Goal: Task Accomplishment & Management: Manage account settings

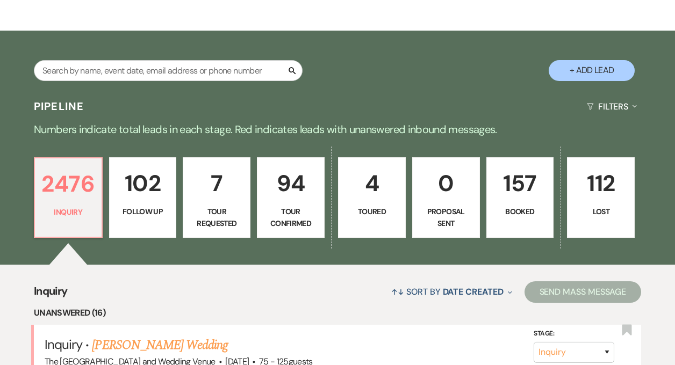
scroll to position [3, 0]
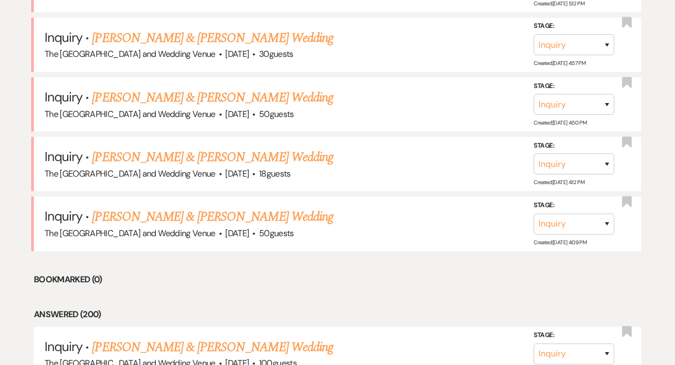
scroll to position [1318, 0]
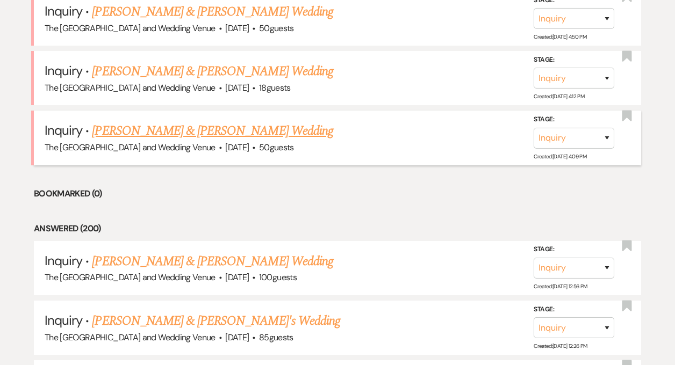
click at [185, 130] on link "[PERSON_NAME] & [PERSON_NAME] Wedding" at bounding box center [212, 130] width 241 height 19
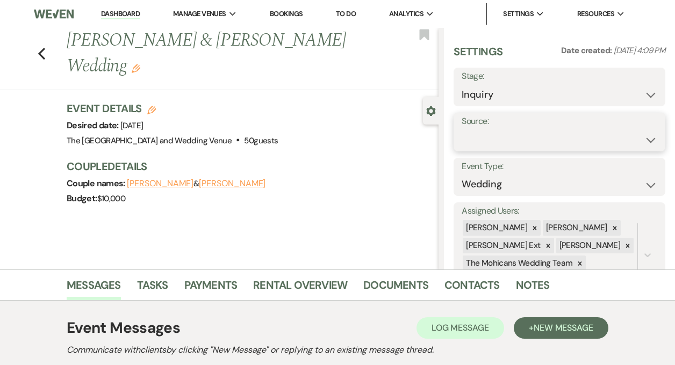
click at [524, 134] on select "Weven Venue Website Instagram Facebook Pinterest Google The Knot Wedding Wire H…" at bounding box center [560, 139] width 196 height 21
select select "5"
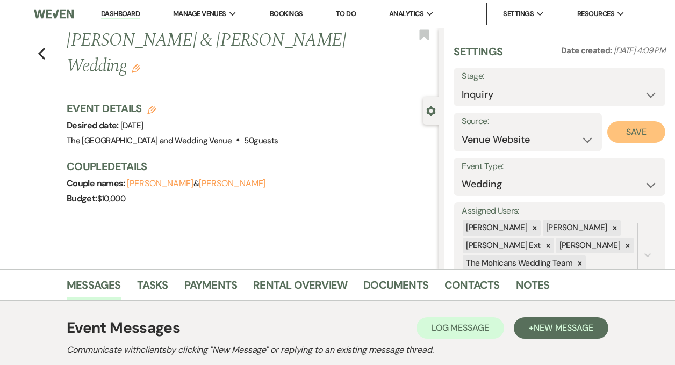
click at [635, 129] on button "Save" at bounding box center [636, 131] width 58 height 21
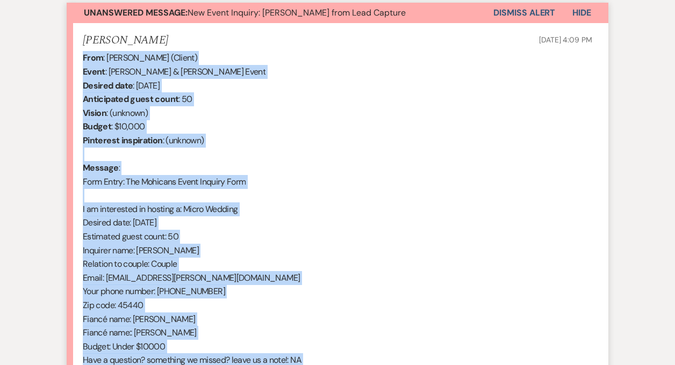
scroll to position [581, 0]
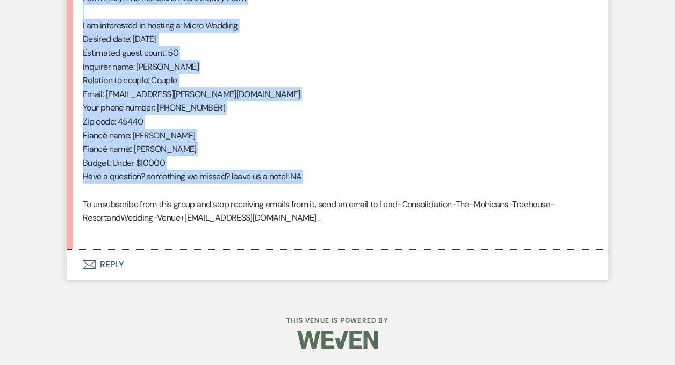
drag, startPoint x: 83, startPoint y: 216, endPoint x: 283, endPoint y: 192, distance: 201.9
click at [283, 192] on div "From : Shailany Walker (Client) Event : Aaron Baugh & Shailany Walker's Event D…" at bounding box center [337, 52] width 509 height 371
copy div "From : Shailany Walker (Client) Event : Aaron Baugh & Shailany Walker's Event D…"
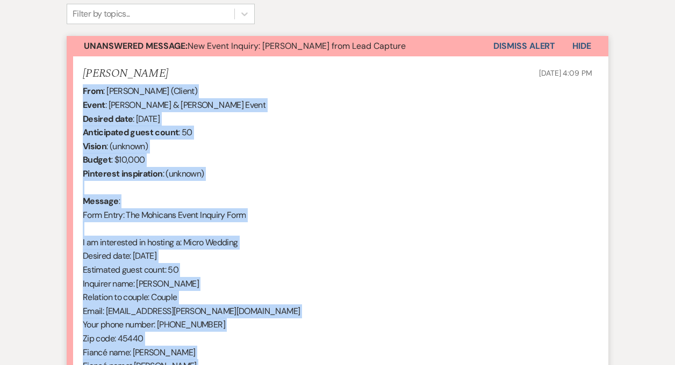
scroll to position [365, 0]
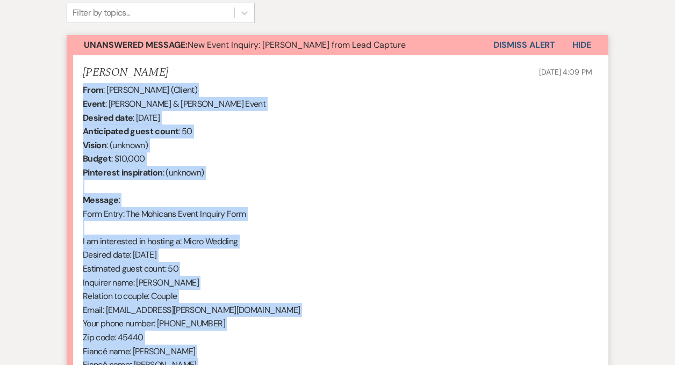
click at [515, 48] on button "Dismiss Alert" at bounding box center [524, 45] width 62 height 20
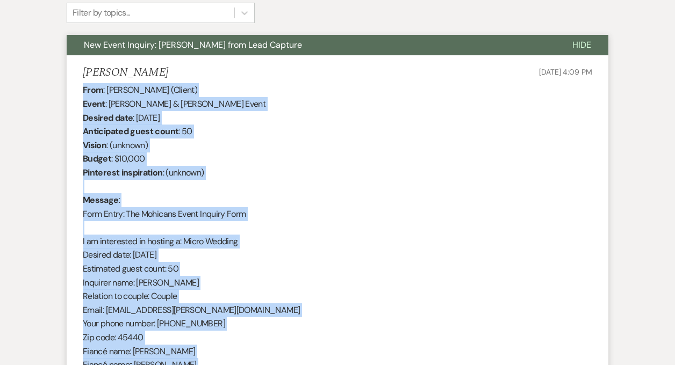
scroll to position [0, 0]
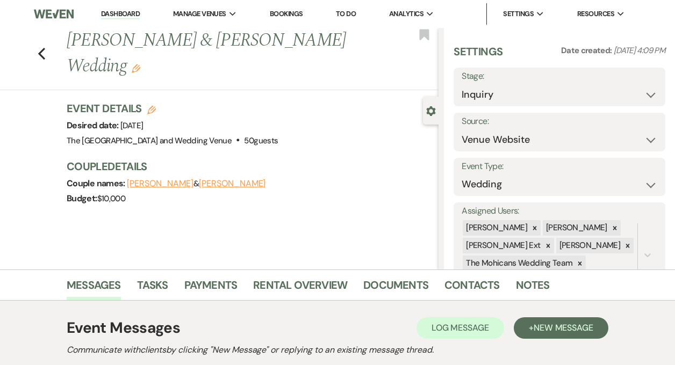
click at [128, 18] on link "Dashboard" at bounding box center [120, 14] width 39 height 10
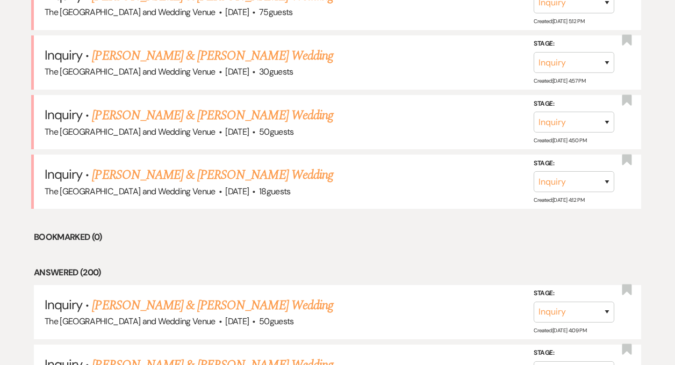
scroll to position [1247, 0]
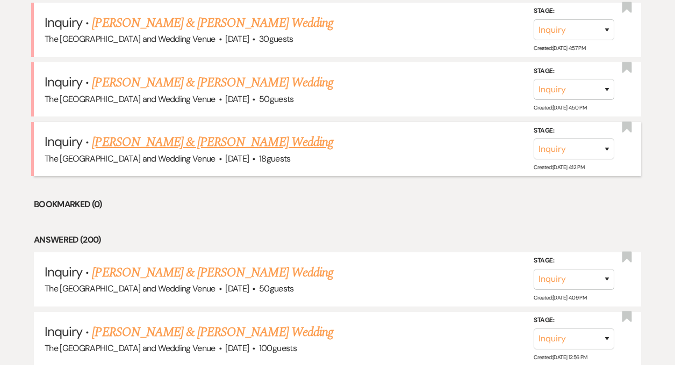
click at [164, 141] on link "[PERSON_NAME] & [PERSON_NAME] Wedding" at bounding box center [212, 142] width 241 height 19
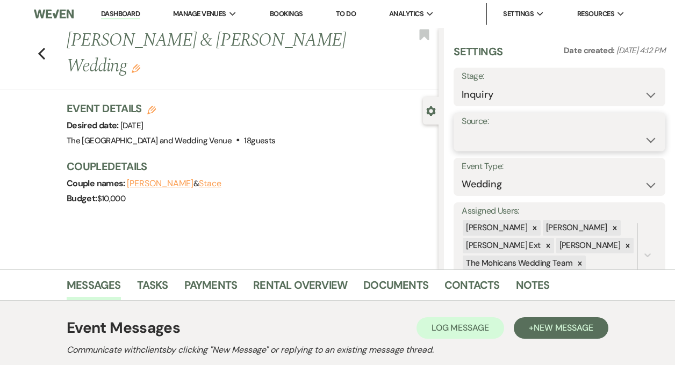
click at [520, 143] on select "Weven Venue Website Instagram Facebook Pinterest Google The Knot Wedding Wire H…" at bounding box center [560, 139] width 196 height 21
select select "5"
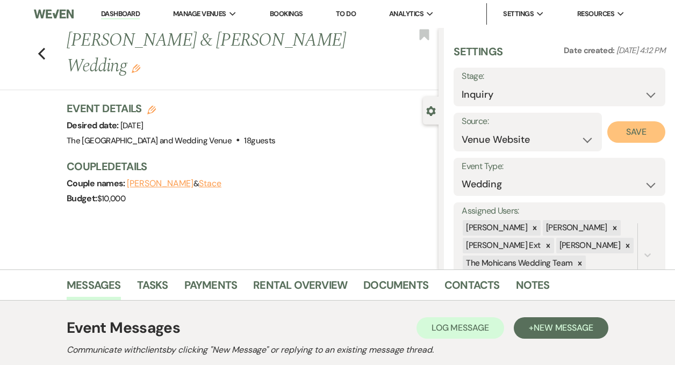
click at [618, 128] on button "Save" at bounding box center [636, 131] width 58 height 21
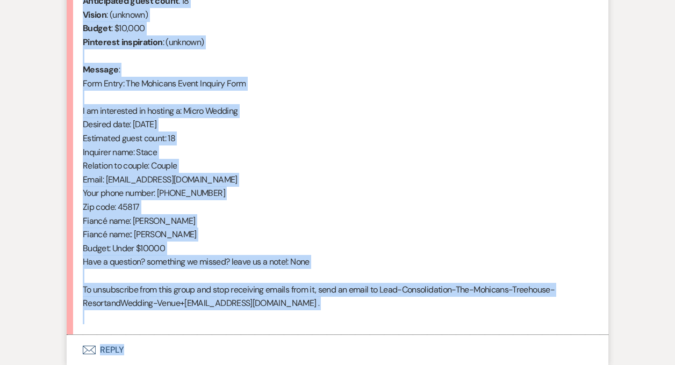
scroll to position [523, 0]
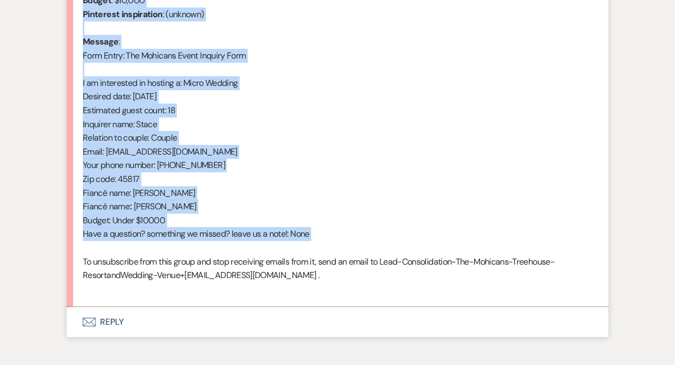
drag, startPoint x: 83, startPoint y: 150, endPoint x: 223, endPoint y: 248, distance: 170.2
click at [223, 248] on div "From : Stace (Client) Event : Mitch & Stace's Event Desired date : September 20…" at bounding box center [337, 110] width 509 height 371
copy div "From : Stace (Client) Event : Mitch & Stace's Event Desired date : September 20…"
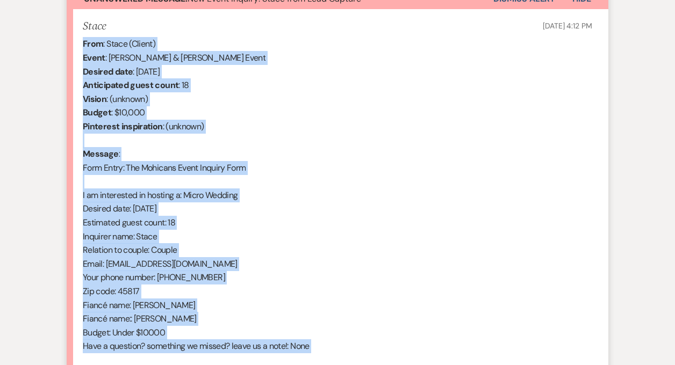
scroll to position [407, 0]
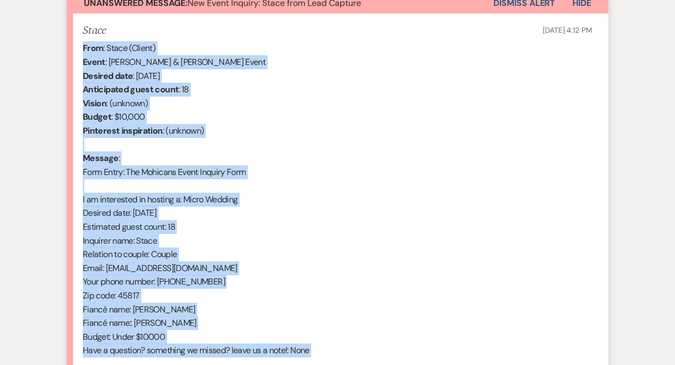
click at [514, 8] on button "Dismiss Alert" at bounding box center [524, 3] width 62 height 20
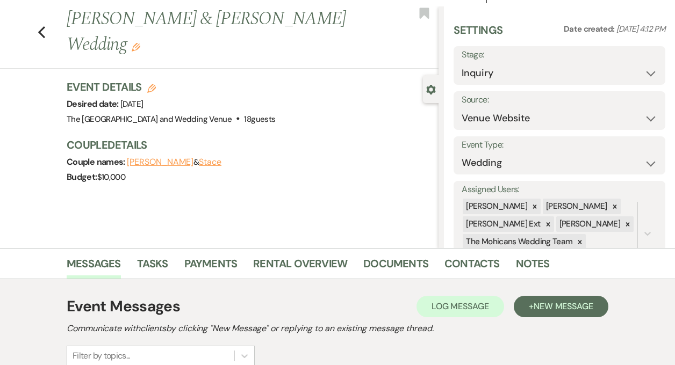
scroll to position [0, 0]
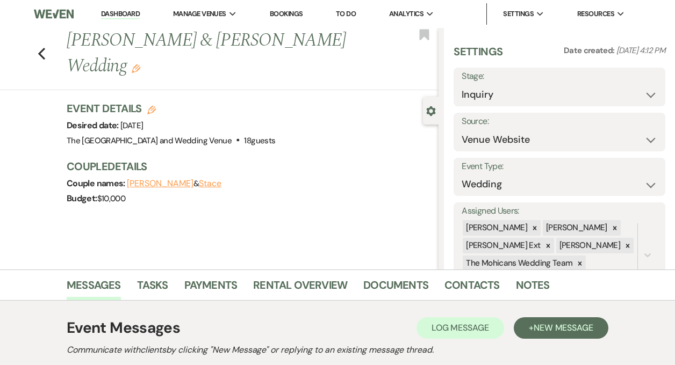
click at [114, 13] on link "Dashboard" at bounding box center [120, 14] width 39 height 10
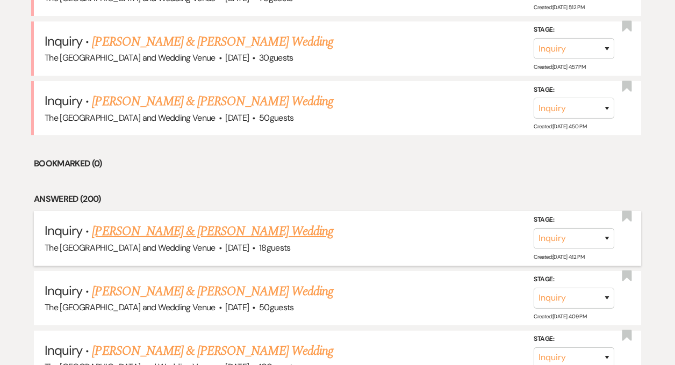
scroll to position [1227, 0]
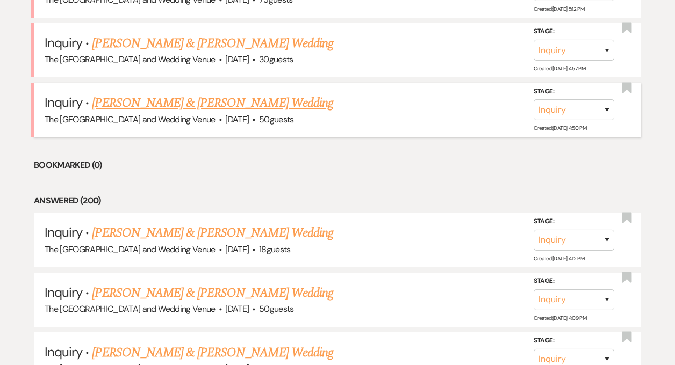
click at [214, 105] on link "[PERSON_NAME] & [PERSON_NAME] Wedding" at bounding box center [212, 102] width 241 height 19
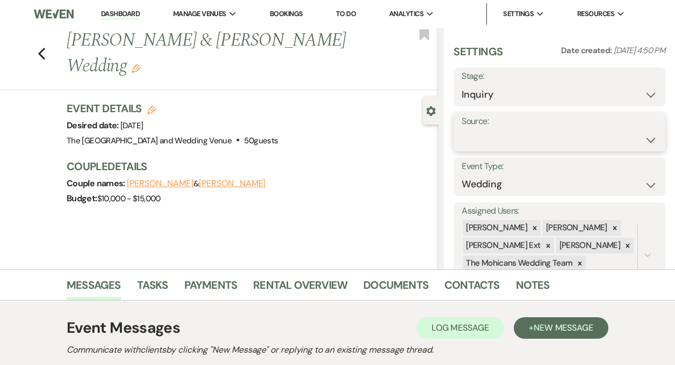
click at [506, 134] on select "Weven Venue Website Instagram Facebook Pinterest Google The Knot Wedding Wire H…" at bounding box center [560, 139] width 196 height 21
select select "5"
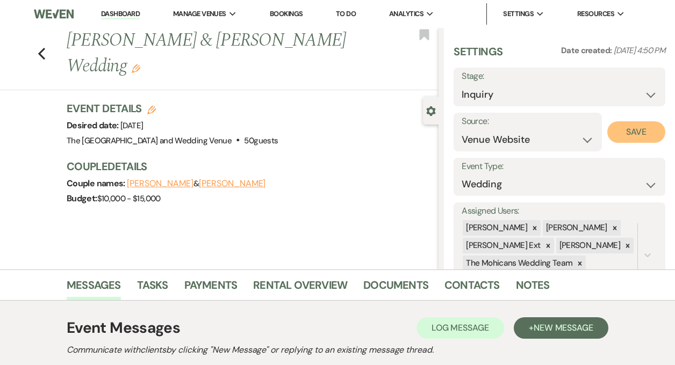
click at [622, 135] on button "Save" at bounding box center [636, 131] width 58 height 21
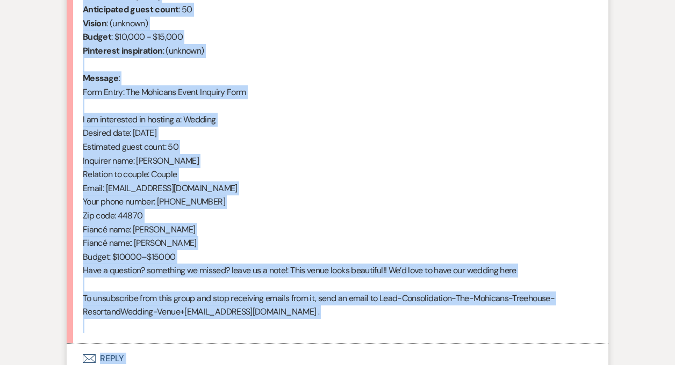
scroll to position [544, 0]
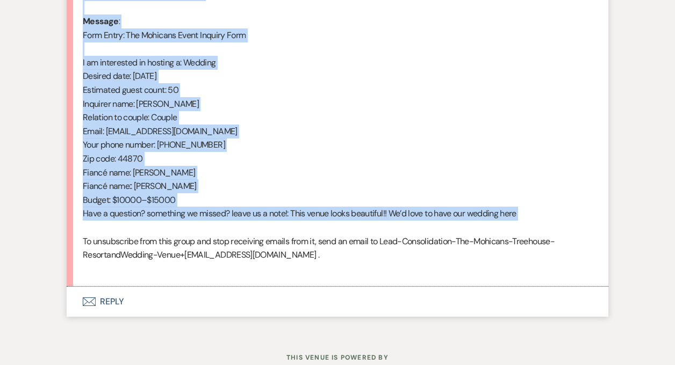
drag, startPoint x: 83, startPoint y: 154, endPoint x: 250, endPoint y: 227, distance: 182.9
click at [250, 227] on div "From : Leah Gillespie (Client) Event : Kyle Harvey & Leah Gillespie's Event Des…" at bounding box center [337, 89] width 509 height 371
copy div "From : Leah Gillespie (Client) Event : Kyle Harvey & Leah Gillespie's Event Des…"
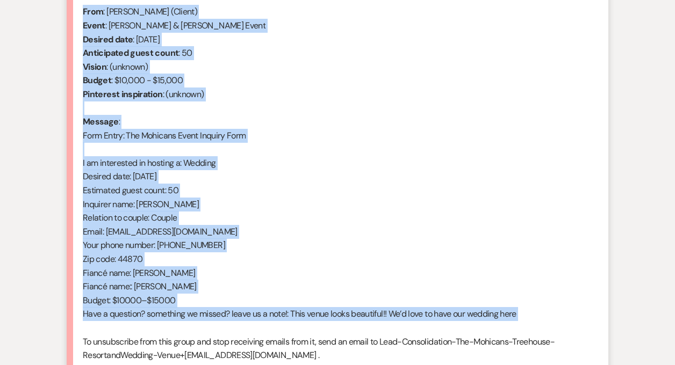
scroll to position [385, 0]
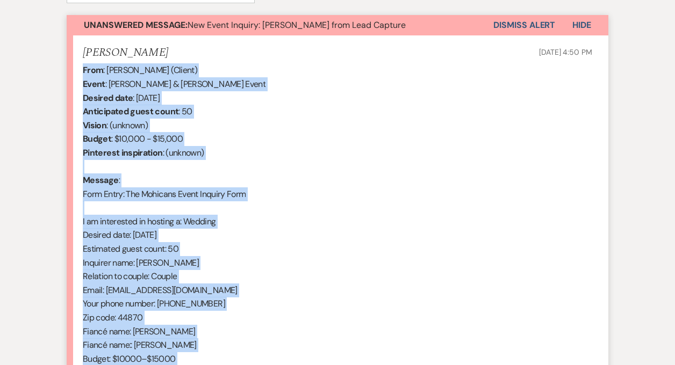
click at [509, 27] on button "Dismiss Alert" at bounding box center [524, 25] width 62 height 20
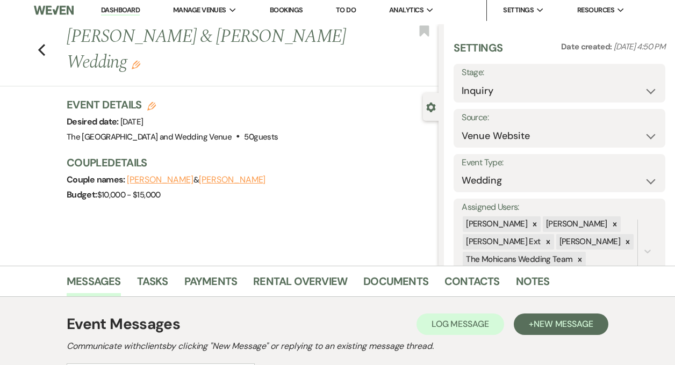
scroll to position [0, 0]
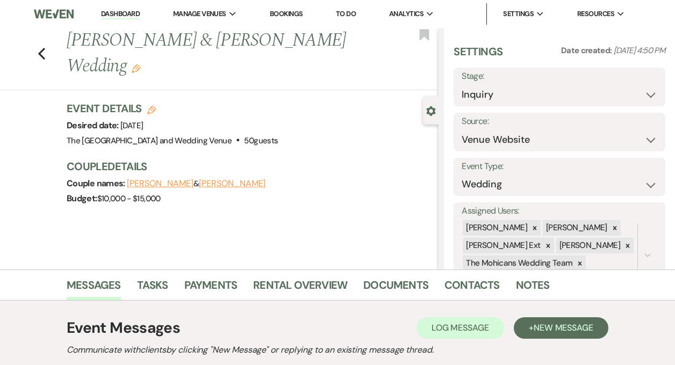
click at [112, 13] on link "Dashboard" at bounding box center [120, 14] width 39 height 10
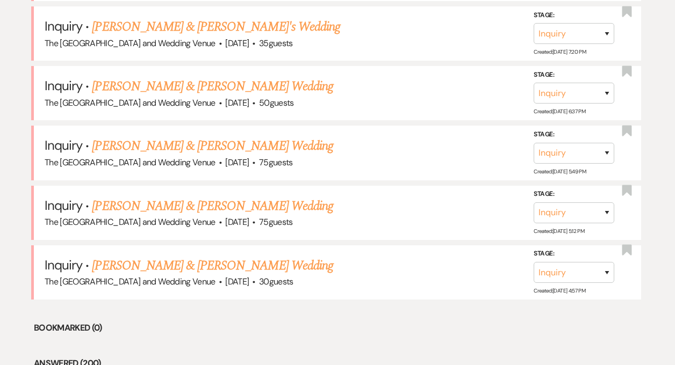
scroll to position [1007, 0]
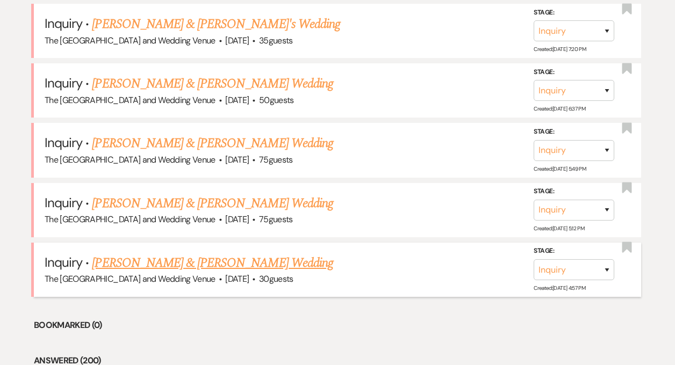
click at [150, 254] on link "[PERSON_NAME] & [PERSON_NAME] Wedding" at bounding box center [212, 263] width 241 height 19
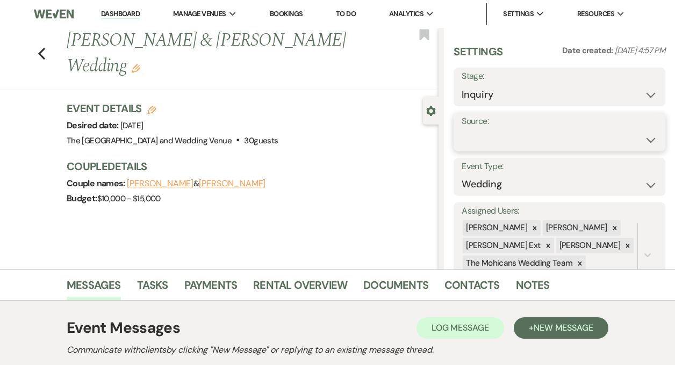
click at [503, 140] on select "Weven Venue Website Instagram Facebook Pinterest Google The Knot Wedding Wire H…" at bounding box center [560, 139] width 196 height 21
select select "5"
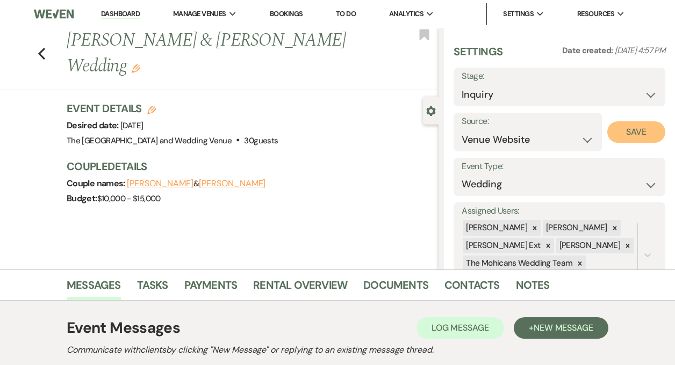
click at [611, 134] on button "Save" at bounding box center [636, 131] width 58 height 21
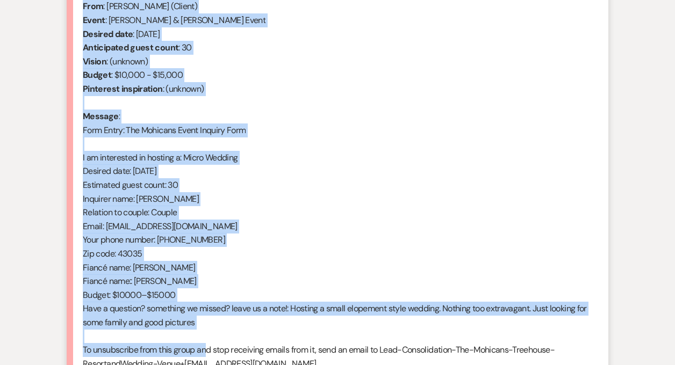
scroll to position [466, 0]
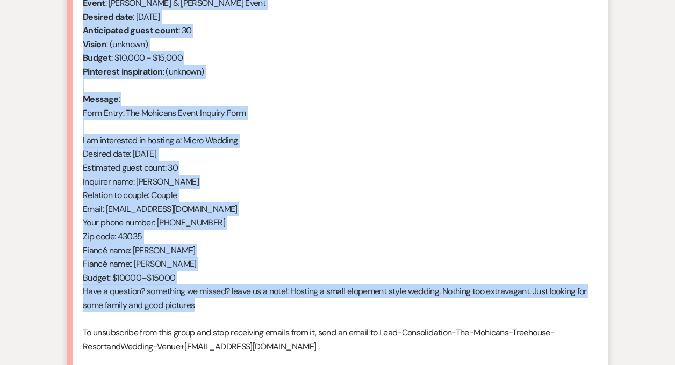
drag, startPoint x: 84, startPoint y: 122, endPoint x: 226, endPoint y: 309, distance: 235.1
click at [226, 309] on div "From : Abby Lanzillotta (Client) Event : Jacob Zeiter & Abby Lanzillotta's Even…" at bounding box center [337, 174] width 509 height 385
copy div "From : Abby Lanzillotta (Client) Event : Jacob Zeiter & Abby Lanzillotta's Even…"
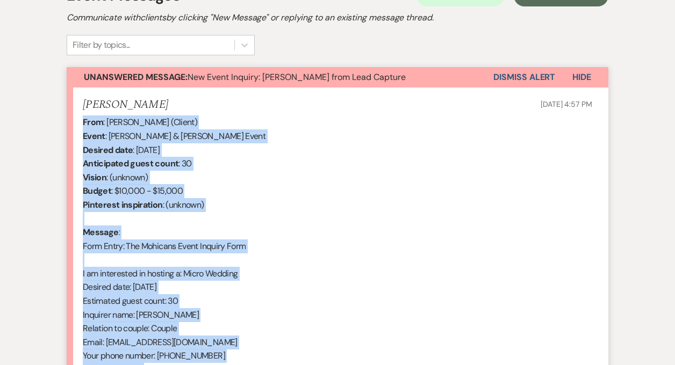
scroll to position [253, 0]
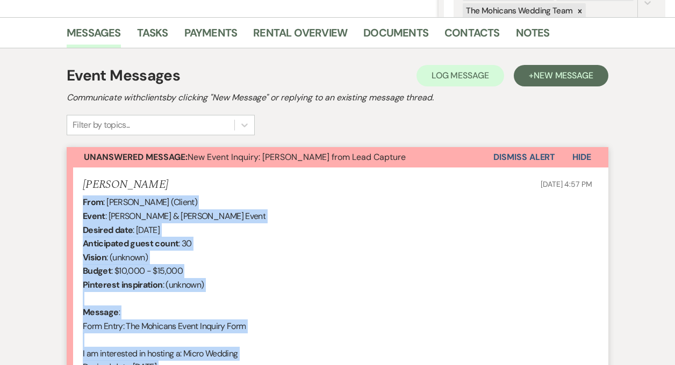
click at [525, 155] on button "Dismiss Alert" at bounding box center [524, 157] width 62 height 20
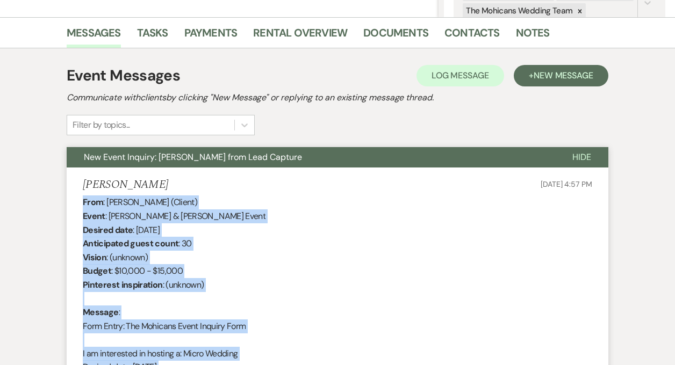
scroll to position [0, 0]
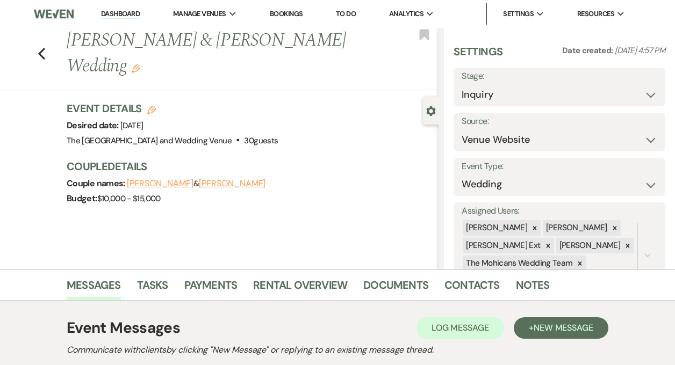
click at [116, 16] on link "Dashboard" at bounding box center [120, 14] width 39 height 10
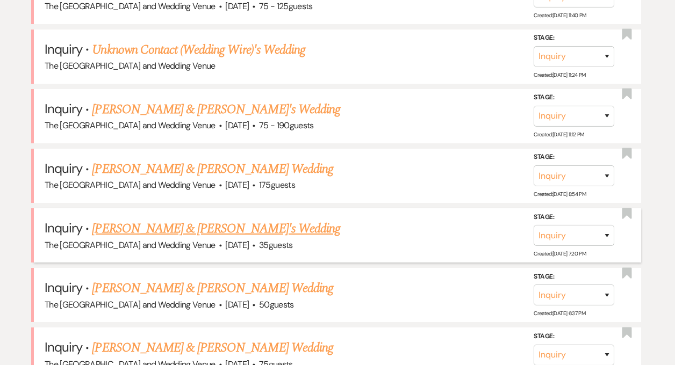
scroll to position [809, 0]
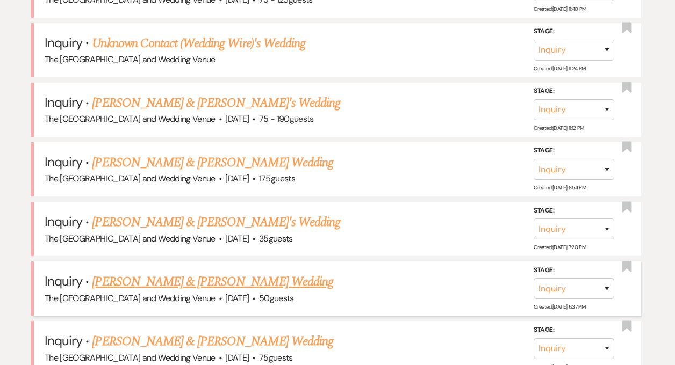
click at [189, 282] on link "[PERSON_NAME] & [PERSON_NAME] Wedding" at bounding box center [212, 281] width 241 height 19
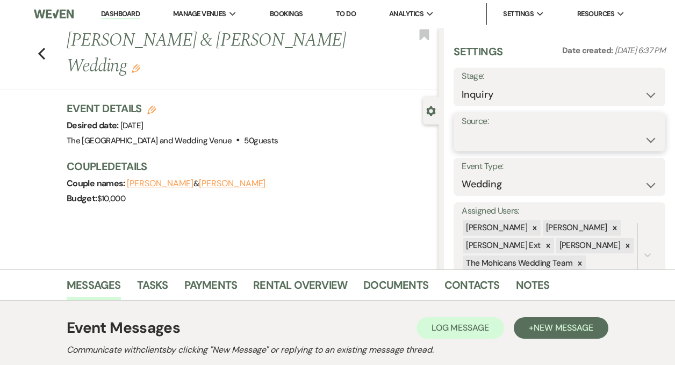
click at [530, 139] on select "Weven Venue Website Instagram Facebook Pinterest Google The Knot Wedding Wire H…" at bounding box center [560, 139] width 196 height 21
select select "5"
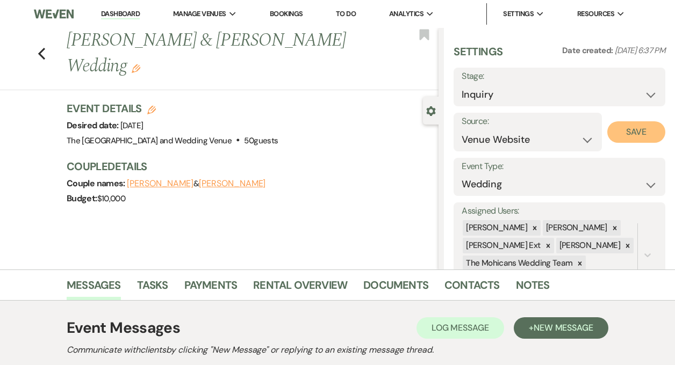
click at [614, 126] on button "Save" at bounding box center [636, 131] width 58 height 21
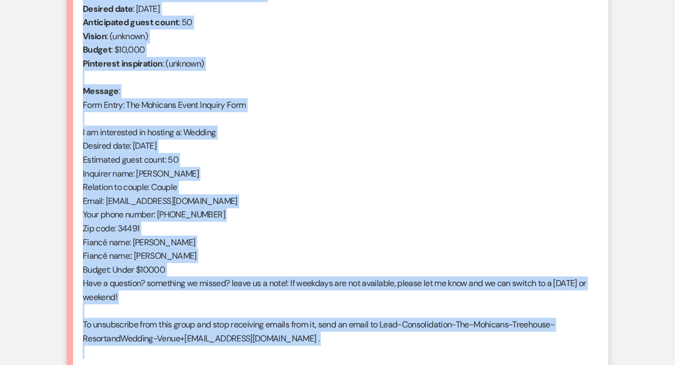
scroll to position [595, 0]
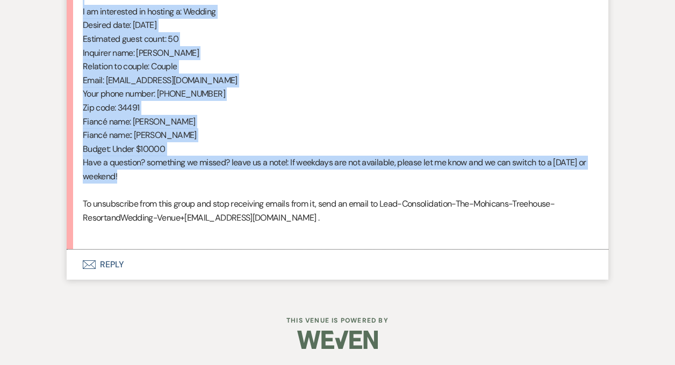
drag, startPoint x: 83, startPoint y: 273, endPoint x: 212, endPoint y: 182, distance: 157.6
click at [212, 182] on div "From : Leighan Verzaal (Client) Event : Michael Hoffman & Leighan Verzaal's Eve…" at bounding box center [337, 45] width 509 height 385
copy div "From : Leighan Verzaal (Client) Event : Michael Hoffman & Leighan Verzaal's Eve…"
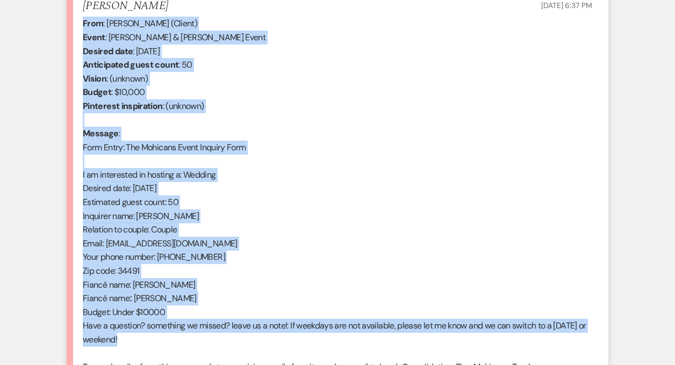
scroll to position [392, 0]
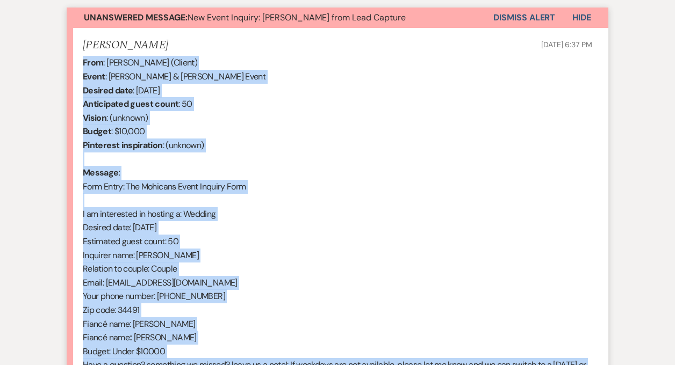
click at [524, 21] on button "Dismiss Alert" at bounding box center [524, 18] width 62 height 20
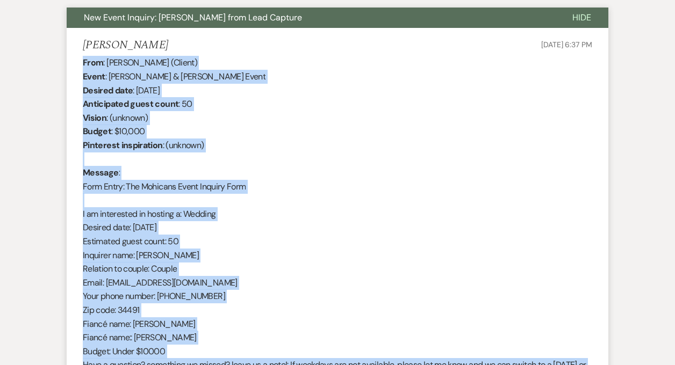
scroll to position [0, 0]
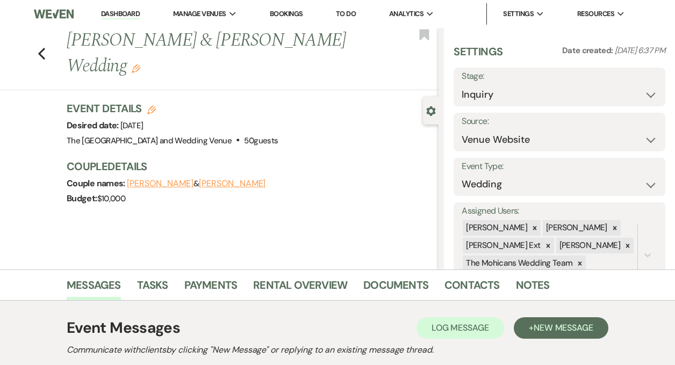
click at [124, 14] on link "Dashboard" at bounding box center [120, 14] width 39 height 10
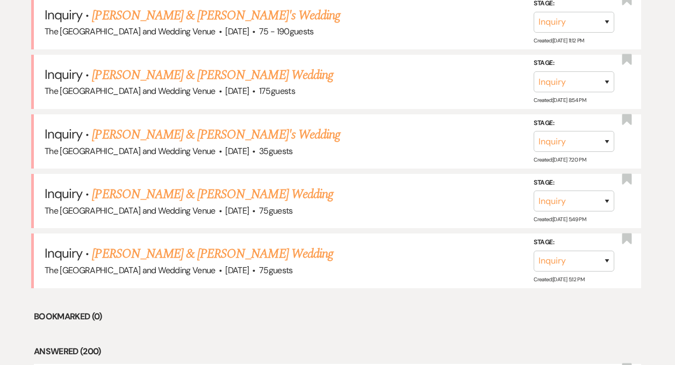
scroll to position [904, 0]
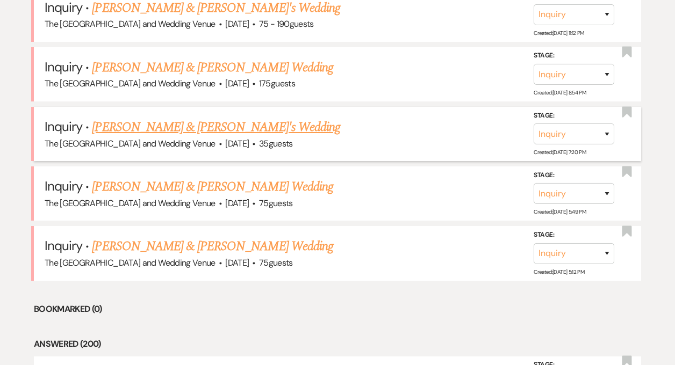
click at [163, 130] on link "[PERSON_NAME] & [PERSON_NAME]'s Wedding" at bounding box center [216, 127] width 248 height 19
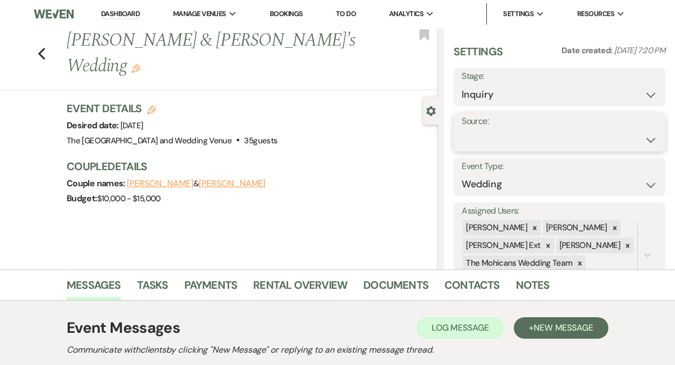
click at [491, 140] on select "Weven Venue Website Instagram Facebook Pinterest Google The Knot Wedding Wire H…" at bounding box center [560, 139] width 196 height 21
select select "5"
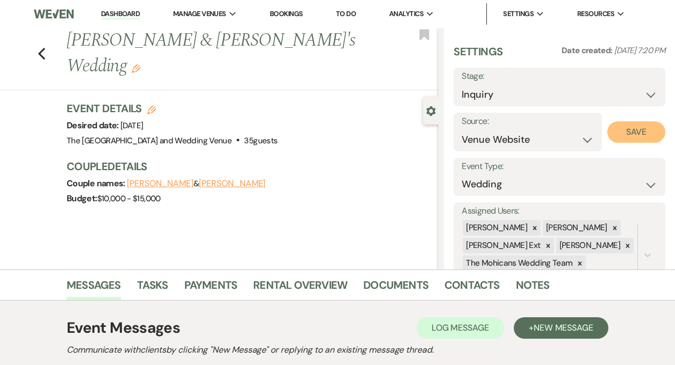
click at [622, 132] on button "Save" at bounding box center [636, 131] width 58 height 21
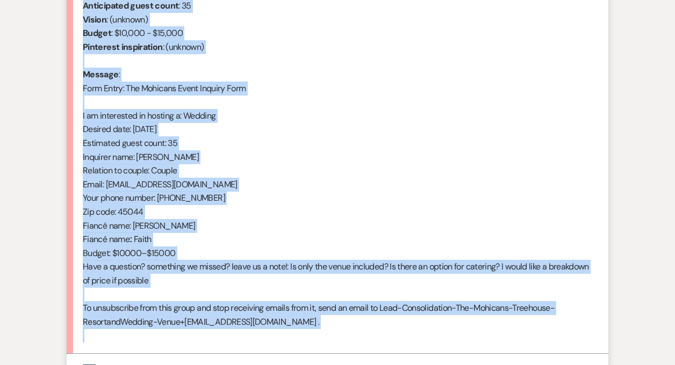
scroll to position [595, 0]
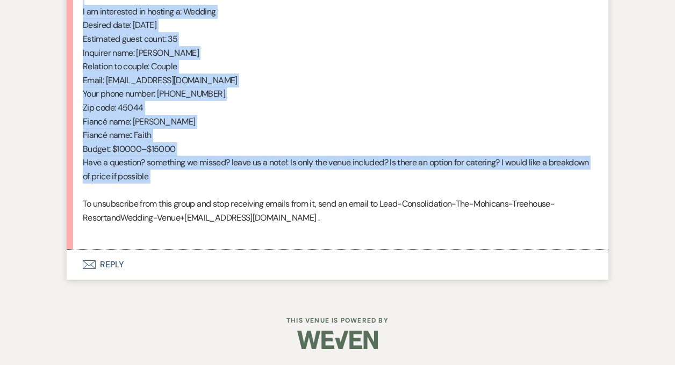
drag, startPoint x: 83, startPoint y: 134, endPoint x: 205, endPoint y: 186, distance: 132.6
click at [205, 186] on div "From : Kevin (Client) Event : Kevin & Kevin's Event Desired date : October 26th…" at bounding box center [337, 45] width 509 height 385
copy div "From : Kevin (Client) Event : Kevin & Kevin's Event Desired date : October 26th…"
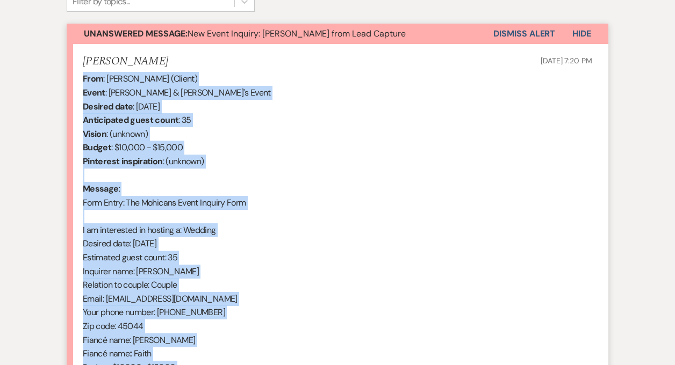
scroll to position [365, 0]
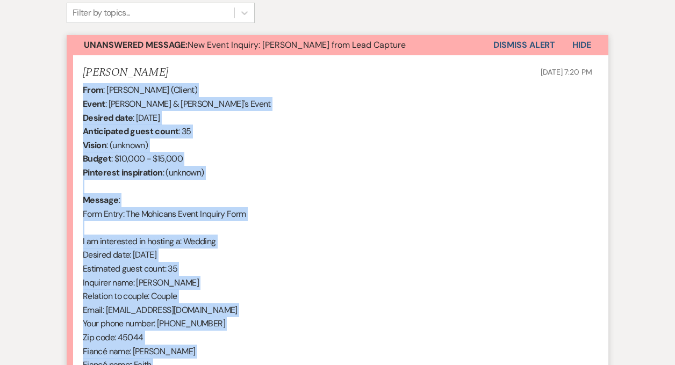
click at [531, 48] on button "Dismiss Alert" at bounding box center [524, 45] width 62 height 20
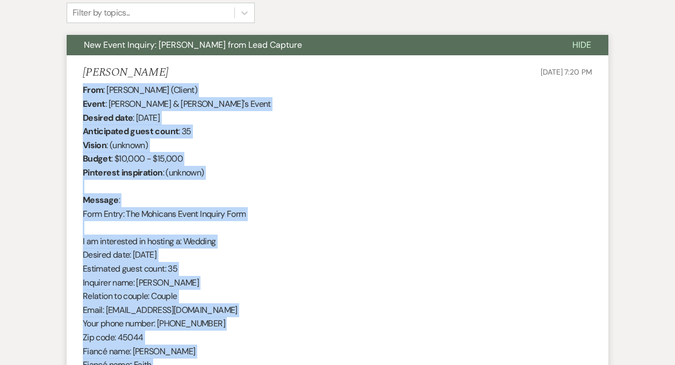
scroll to position [0, 0]
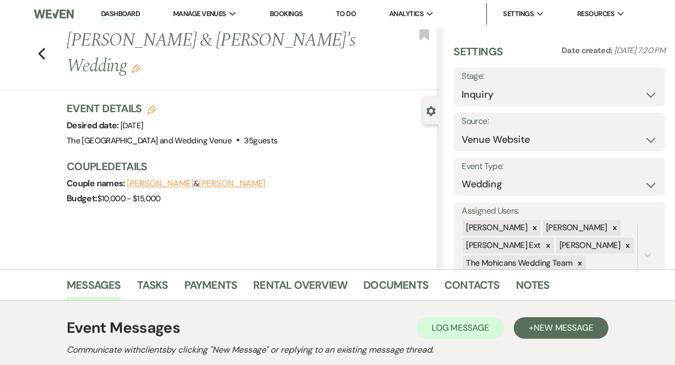
click at [120, 12] on link "Dashboard" at bounding box center [120, 14] width 39 height 10
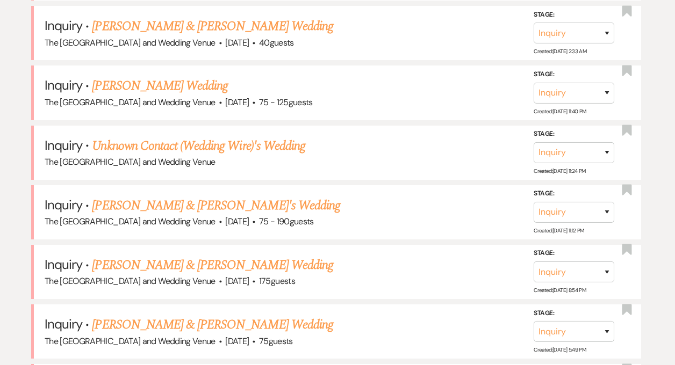
scroll to position [705, 0]
click at [258, 145] on link "Unknown Contact (Wedding Wire)'s Wedding" at bounding box center [198, 146] width 213 height 19
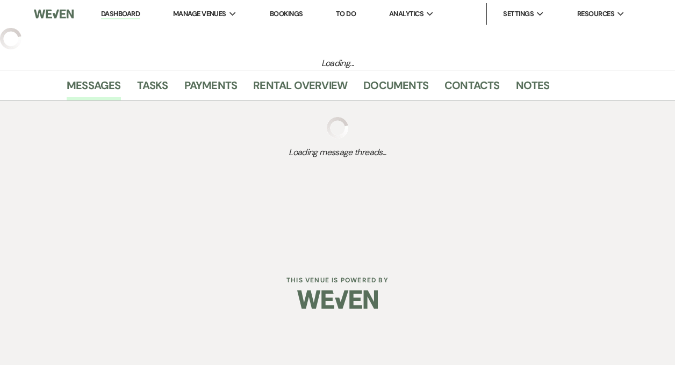
select select "3"
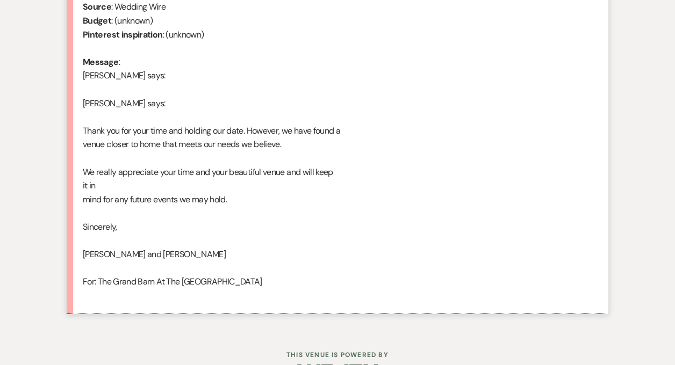
scroll to position [876, 0]
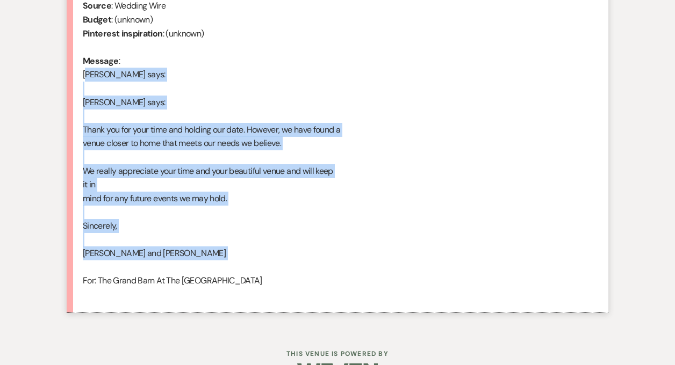
drag, startPoint x: 82, startPoint y: 86, endPoint x: 246, endPoint y: 283, distance: 256.0
click at [246, 283] on li "Unknown Contact (Wedding Wire) Oct 10, 2025, 11:24 PM From : Unknown Contact (W…" at bounding box center [338, 107] width 542 height 411
copy div "Michael Gatto says: Michael Gatto says: Thank you for your time and holding our…"
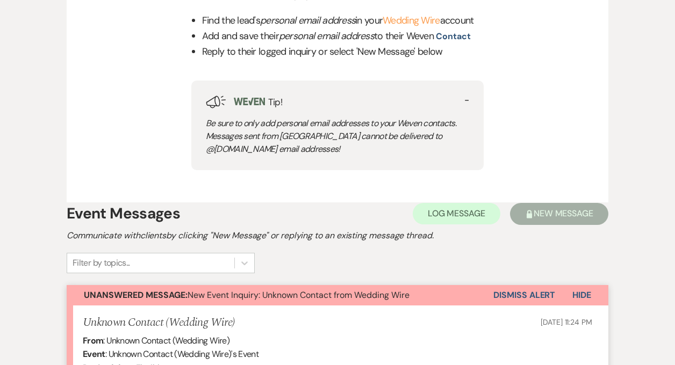
scroll to position [0, 0]
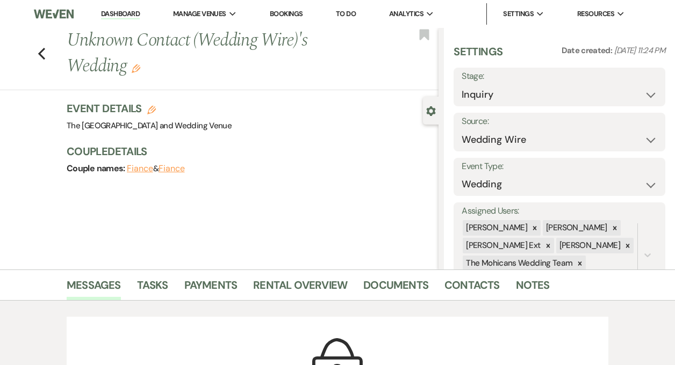
click at [111, 11] on link "Dashboard" at bounding box center [120, 14] width 39 height 10
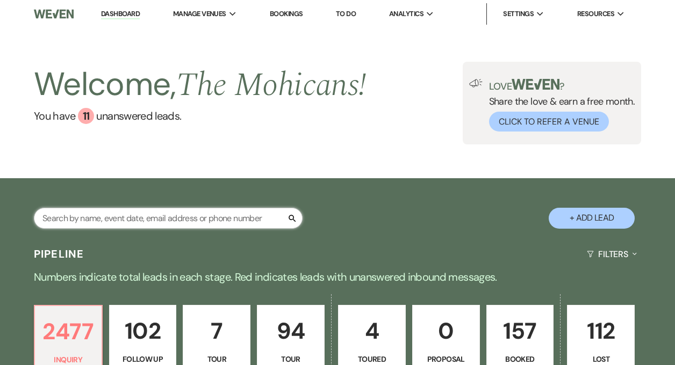
click at [149, 212] on input "text" at bounding box center [168, 218] width 269 height 21
type input "christina white"
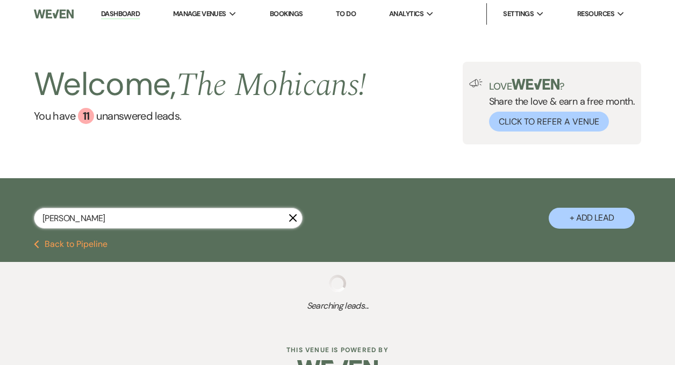
select select "9"
select select "4"
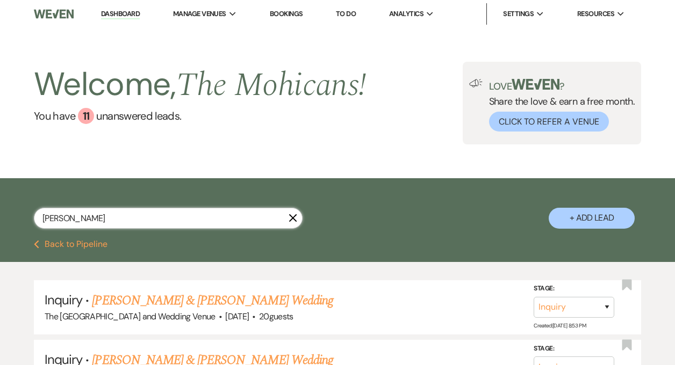
drag, startPoint x: 113, startPoint y: 224, endPoint x: 23, endPoint y: 215, distance: 90.2
click at [23, 215] on div "christina white X + Add Lead" at bounding box center [337, 211] width 675 height 54
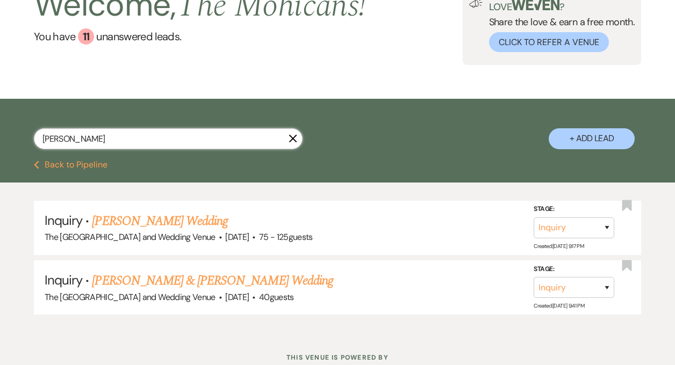
scroll to position [81, 0]
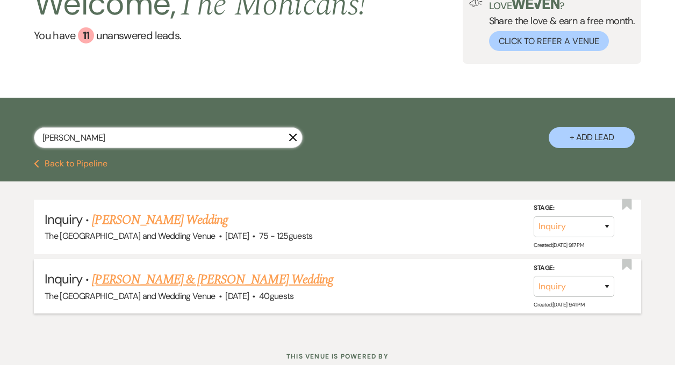
type input "gatto"
click at [574, 284] on select "Inquiry Follow Up Tour Requested Tour Confirmed Toured Proposal Sent Booked Lost" at bounding box center [574, 286] width 81 height 21
select select "8"
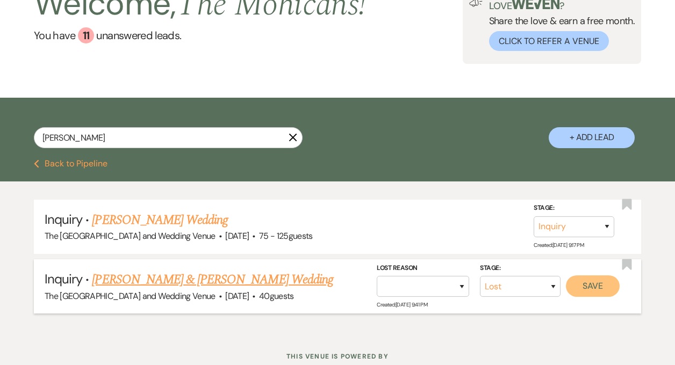
click at [605, 285] on button "Save" at bounding box center [593, 286] width 54 height 21
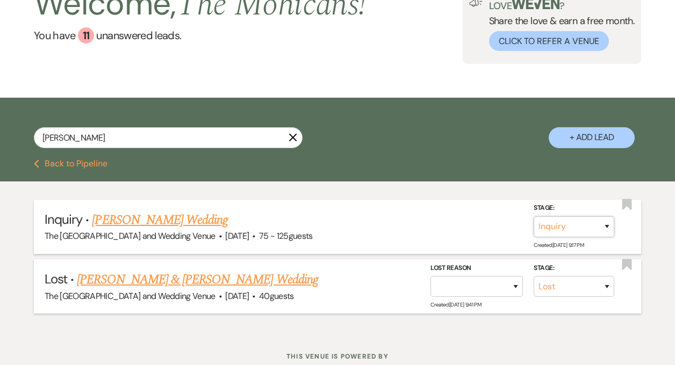
click at [581, 229] on select "Inquiry Follow Up Tour Requested Tour Confirmed Toured Proposal Sent Booked Lost" at bounding box center [574, 227] width 81 height 21
select select "8"
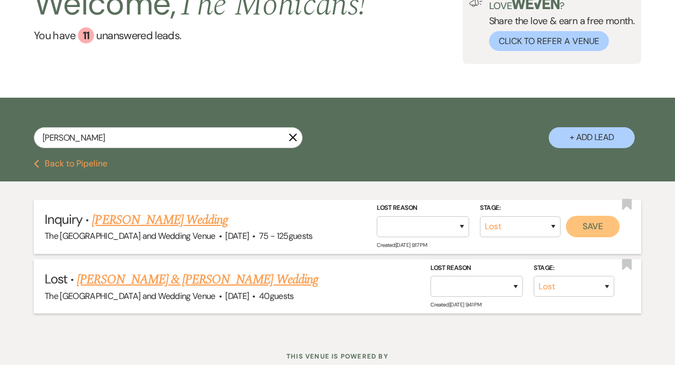
click at [604, 227] on button "Save" at bounding box center [593, 226] width 54 height 21
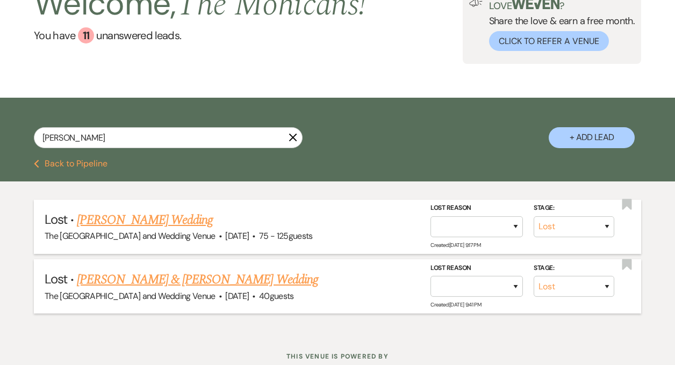
click at [76, 167] on button "Previous Back to Pipeline" at bounding box center [71, 164] width 74 height 9
select select "8"
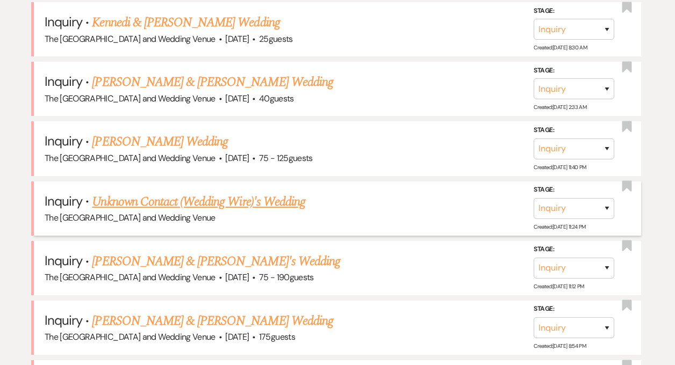
scroll to position [653, 0]
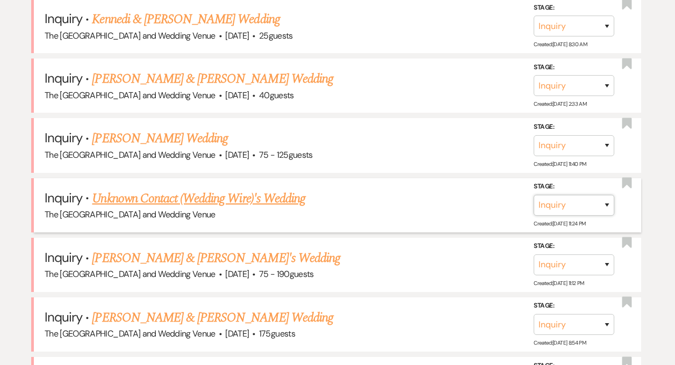
click at [568, 206] on select "Inquiry Follow Up Tour Requested Tour Confirmed Toured Proposal Sent Booked Lost" at bounding box center [574, 205] width 81 height 21
select select "8"
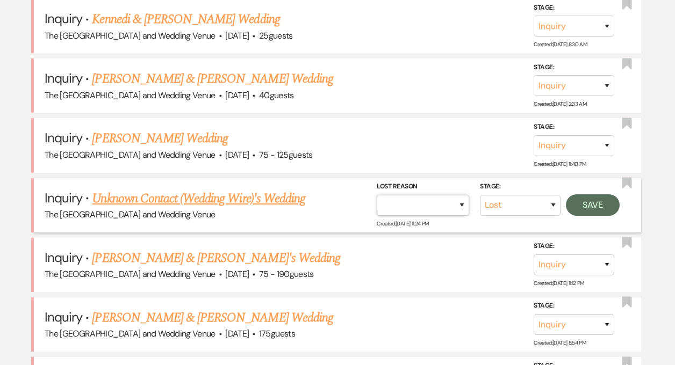
click at [437, 207] on select "Booked Elsewhere Budget Date Unavailable No Response Not a Good Match Capacity …" at bounding box center [423, 205] width 92 height 21
click at [444, 209] on select "Booked Elsewhere Budget Date Unavailable No Response Not a Good Match Capacity …" at bounding box center [423, 205] width 92 height 21
select select "2"
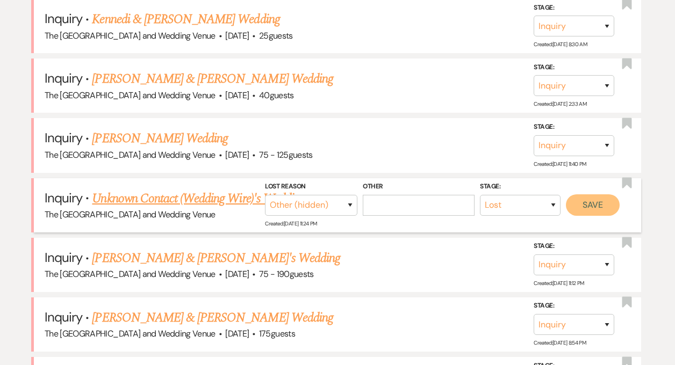
click at [584, 203] on button "Save" at bounding box center [593, 204] width 54 height 21
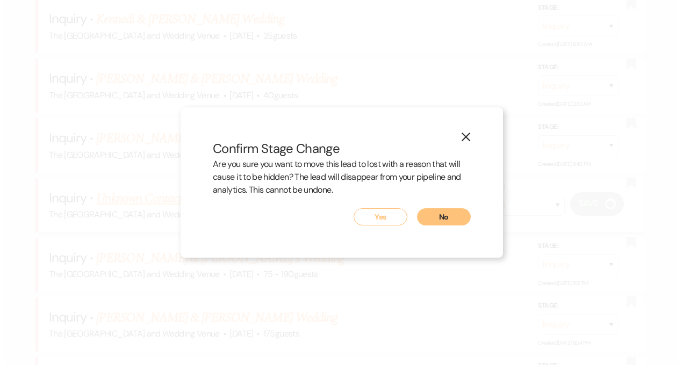
scroll to position [654, 0]
click at [367, 211] on button "Yes" at bounding box center [381, 216] width 54 height 17
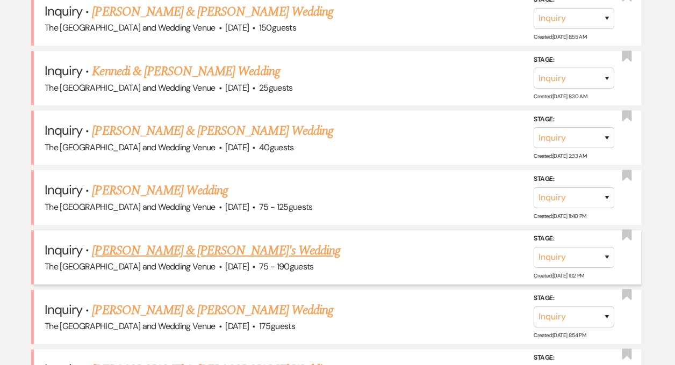
scroll to position [602, 0]
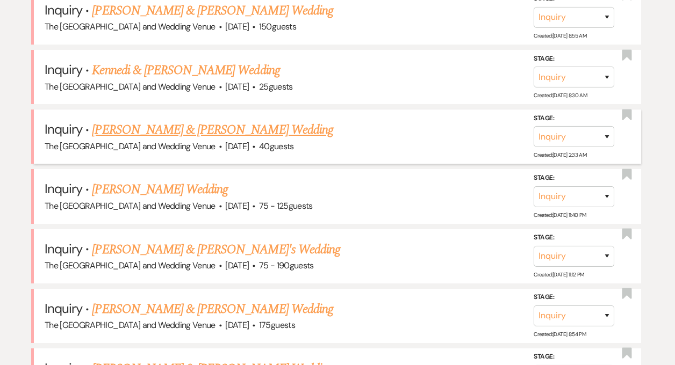
click at [203, 131] on link "[PERSON_NAME] & [PERSON_NAME] Wedding" at bounding box center [212, 129] width 241 height 19
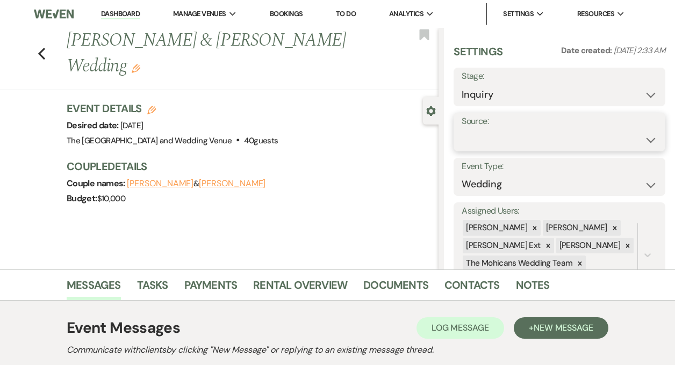
click at [523, 139] on select "Weven Venue Website Instagram Facebook Pinterest Google The Knot Wedding Wire H…" at bounding box center [560, 139] width 196 height 21
select select "5"
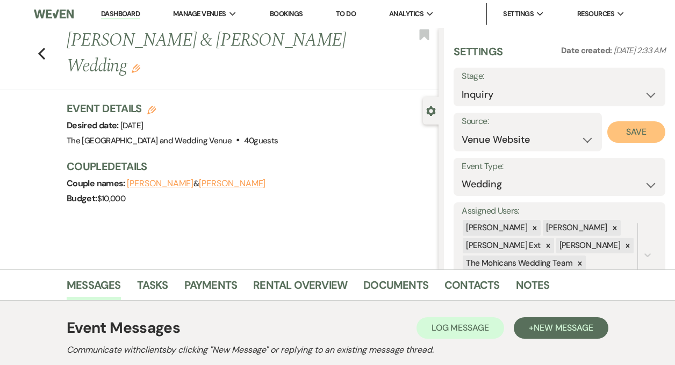
click at [629, 131] on button "Save" at bounding box center [636, 131] width 58 height 21
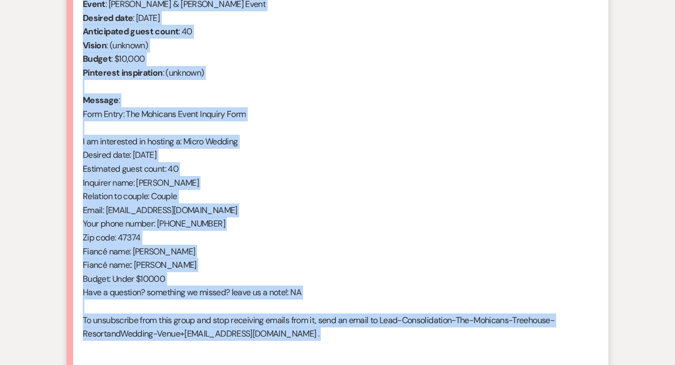
scroll to position [485, 0]
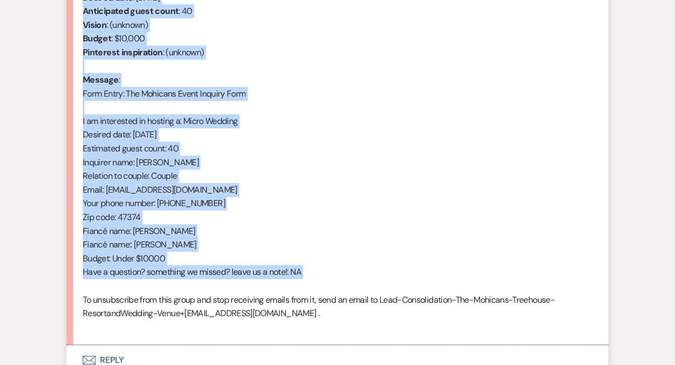
drag, startPoint x: 83, startPoint y: 95, endPoint x: 222, endPoint y: 288, distance: 237.5
click at [222, 288] on div "From : Caitlin Bills (Client) Event : Joseph Crist & Caitlin Bills's Event Desi…" at bounding box center [337, 148] width 509 height 371
copy div "From : Caitlin Bills (Client) Event : Joseph Crist & Caitlin Bills's Event Desi…"
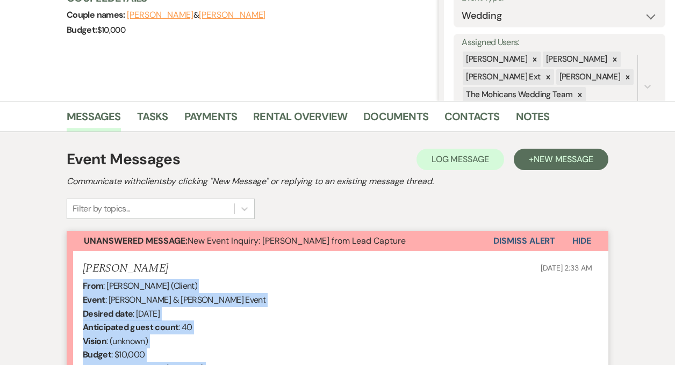
scroll to position [106, 0]
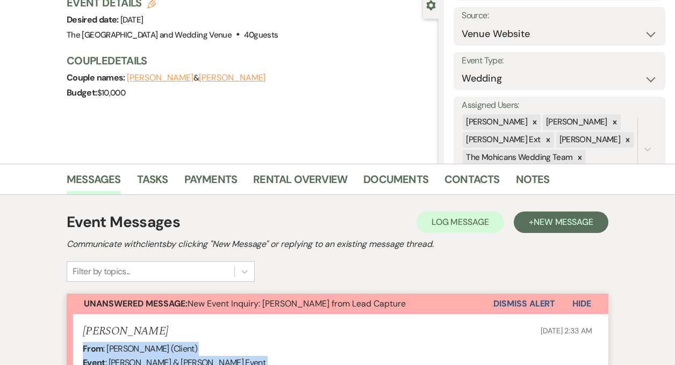
click at [504, 301] on button "Dismiss Alert" at bounding box center [524, 304] width 62 height 20
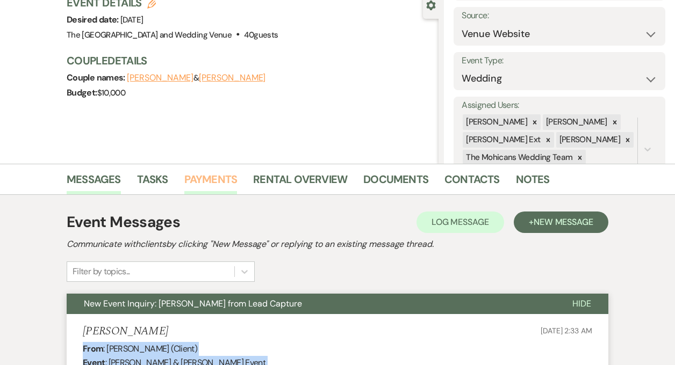
scroll to position [0, 0]
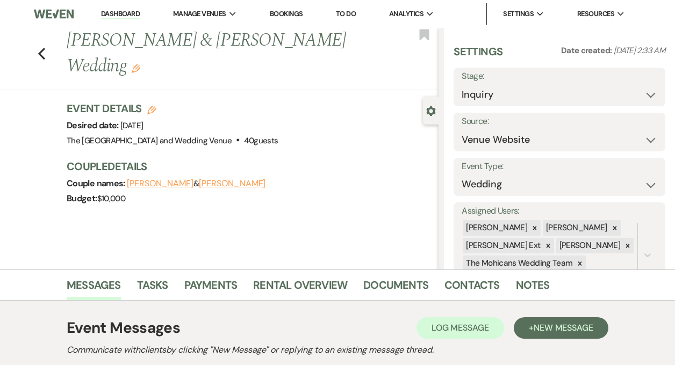
click at [121, 15] on link "Dashboard" at bounding box center [120, 14] width 39 height 10
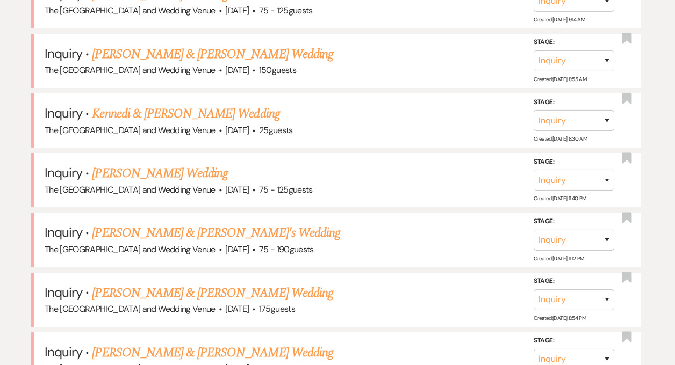
scroll to position [557, 0]
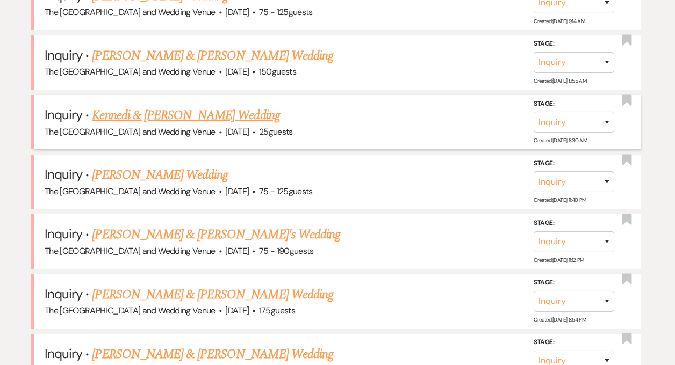
click at [185, 109] on link "Kennedi & [PERSON_NAME] Wedding" at bounding box center [186, 115] width 188 height 19
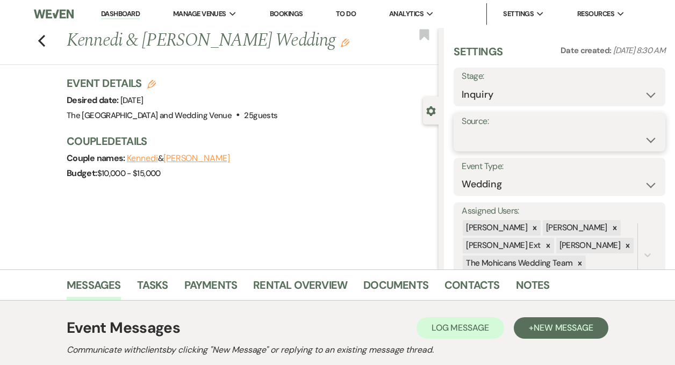
click at [555, 139] on select "Weven Venue Website Instagram Facebook Pinterest Google The Knot Wedding Wire H…" at bounding box center [560, 139] width 196 height 21
select select "5"
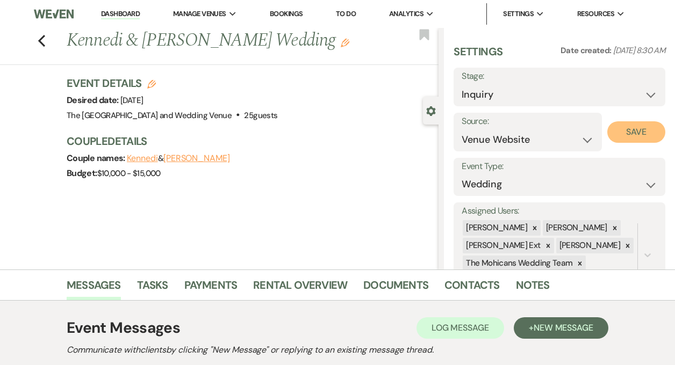
click at [624, 135] on button "Save" at bounding box center [636, 131] width 58 height 21
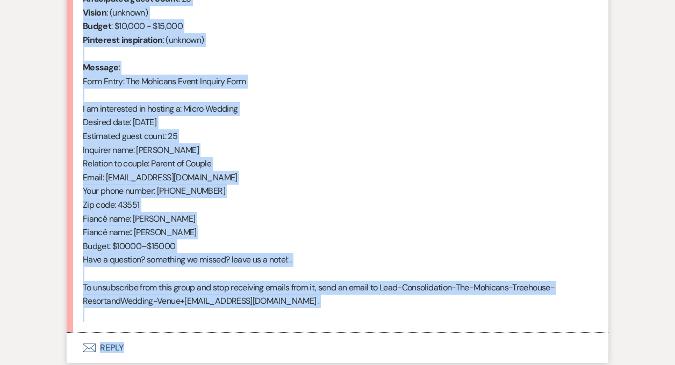
scroll to position [526, 0]
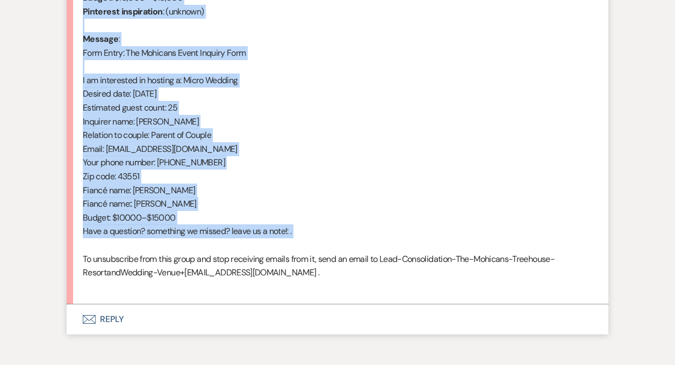
drag, startPoint x: 90, startPoint y: 116, endPoint x: 226, endPoint y: 250, distance: 190.7
click at [226, 250] on div "From : Shannon (Client) Event : Kennedi & Shannon's Event Desired date : Februa…" at bounding box center [337, 107] width 509 height 371
copy div "From : Shannon (Client) Event : Kennedi & Shannon's Event Desired date : Februa…"
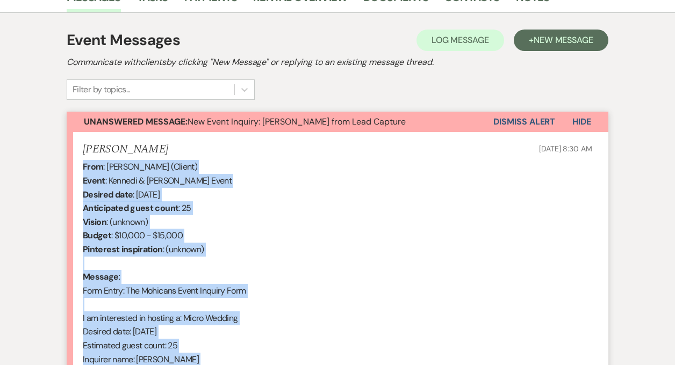
scroll to position [244, 0]
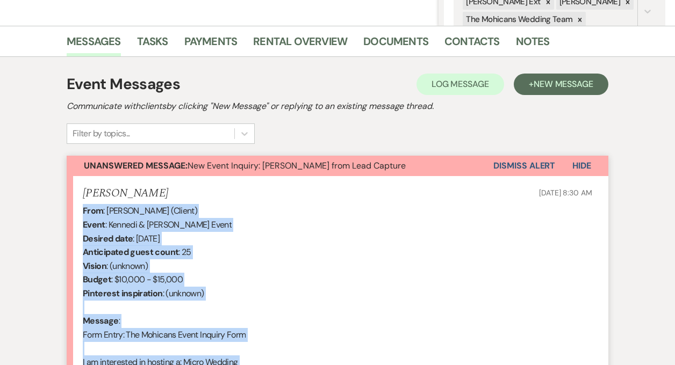
click at [513, 167] on button "Dismiss Alert" at bounding box center [524, 166] width 62 height 20
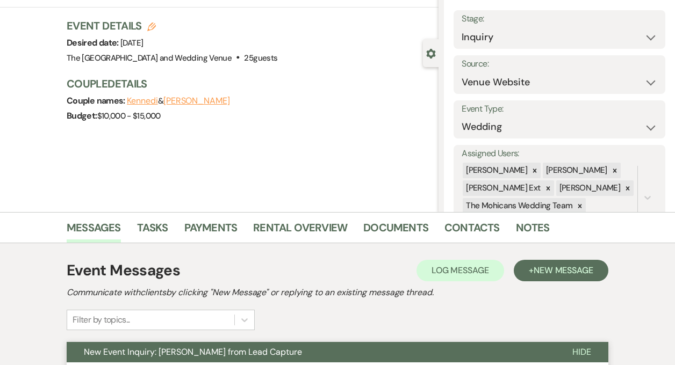
scroll to position [0, 0]
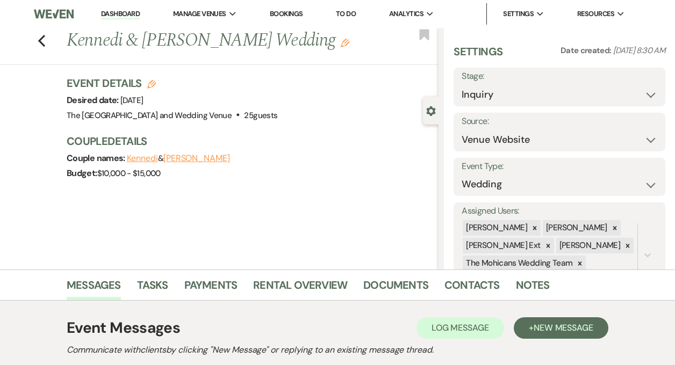
click at [116, 12] on link "Dashboard" at bounding box center [120, 14] width 39 height 10
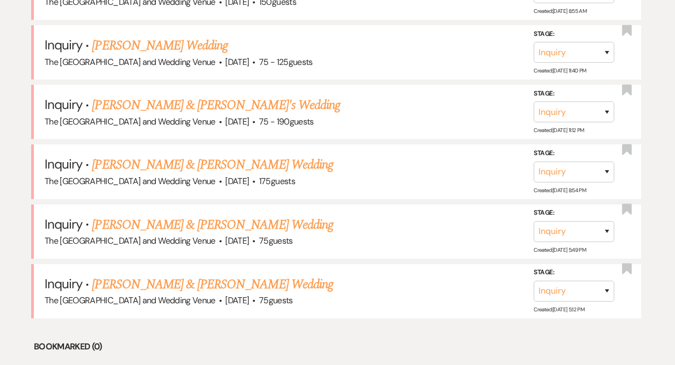
scroll to position [683, 0]
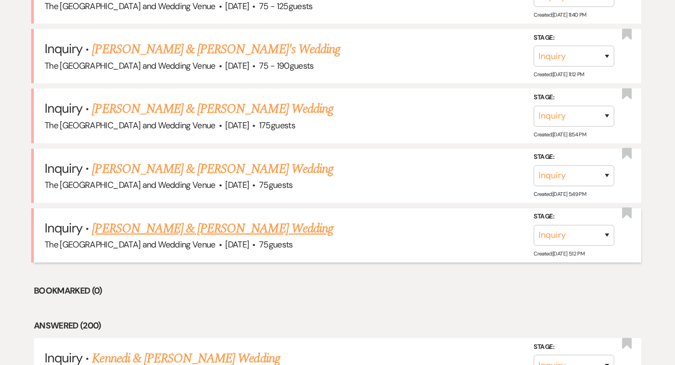
click at [168, 226] on link "[PERSON_NAME] & [PERSON_NAME] Wedding" at bounding box center [212, 228] width 241 height 19
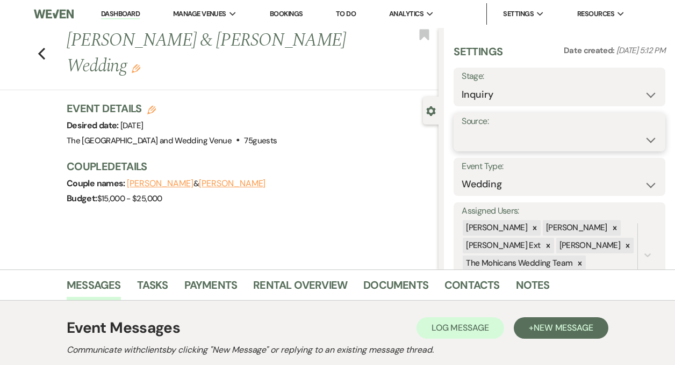
click at [507, 139] on select "Weven Venue Website Instagram Facebook Pinterest Google The Knot Wedding Wire H…" at bounding box center [560, 139] width 196 height 21
select select "5"
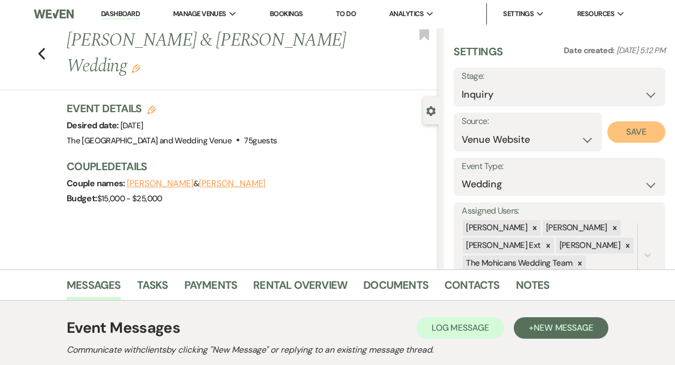
click at [640, 129] on button "Save" at bounding box center [636, 131] width 58 height 21
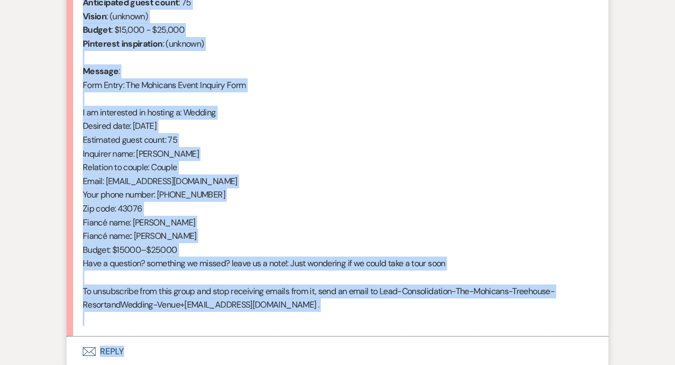
scroll to position [501, 0]
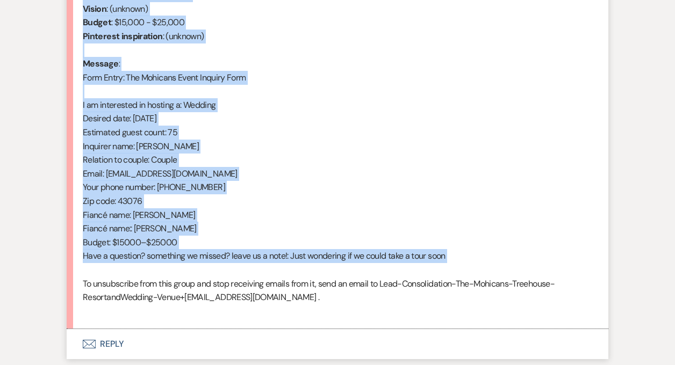
drag, startPoint x: 81, startPoint y: 88, endPoint x: 228, endPoint y: 275, distance: 238.4
click at [228, 275] on li "Jade Blevins Oct 10, 2025, 5:12 PM From : Jade Blevins (Client) Event : Micah S…" at bounding box center [338, 124] width 542 height 411
copy div "From : Jade Blevins (Client) Event : Micah Stilwell & Jade Blevins's Event Desi…"
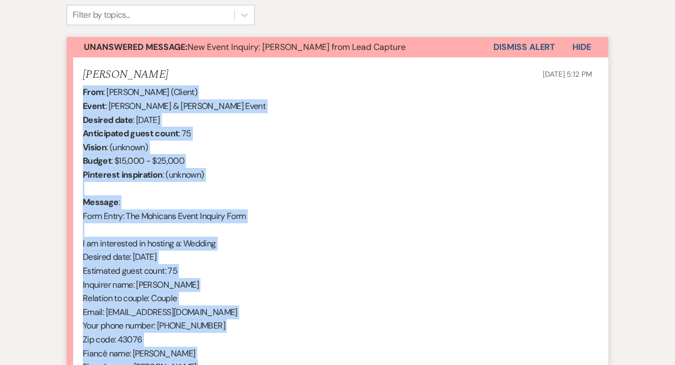
scroll to position [355, 0]
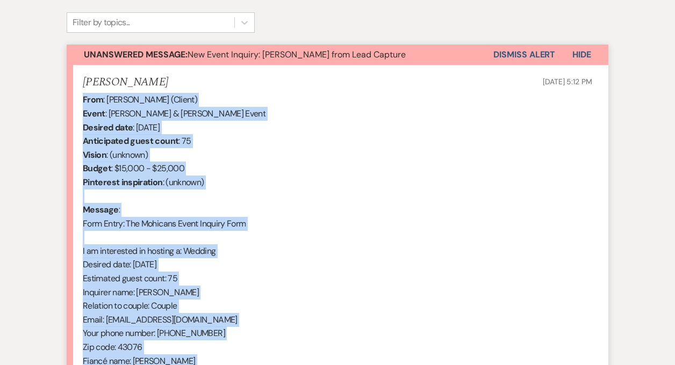
click at [515, 51] on button "Dismiss Alert" at bounding box center [524, 55] width 62 height 20
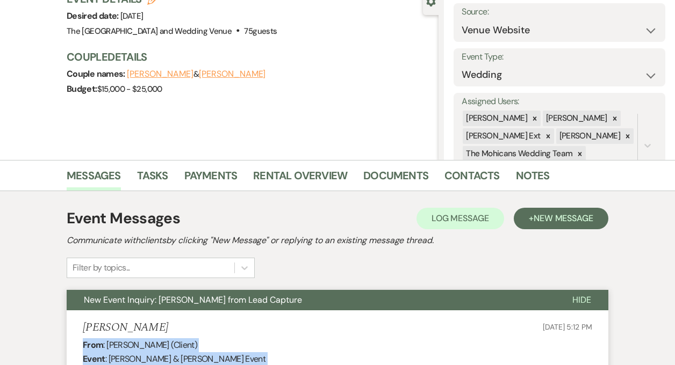
scroll to position [0, 0]
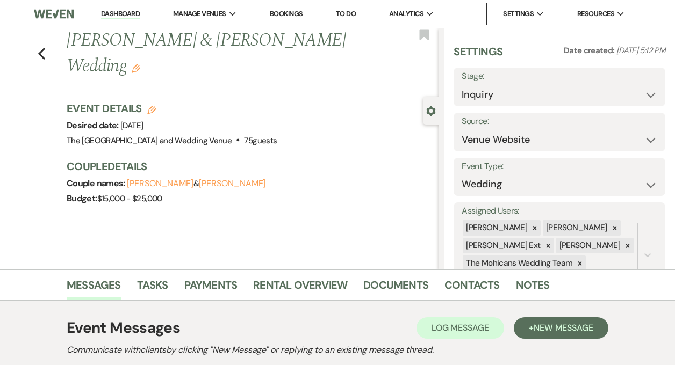
click at [119, 13] on link "Dashboard" at bounding box center [120, 14] width 39 height 10
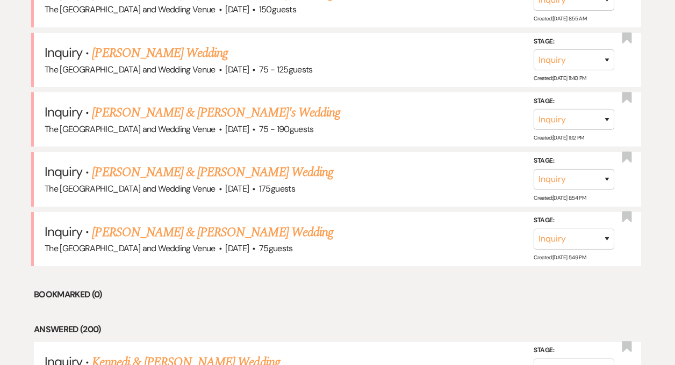
scroll to position [621, 0]
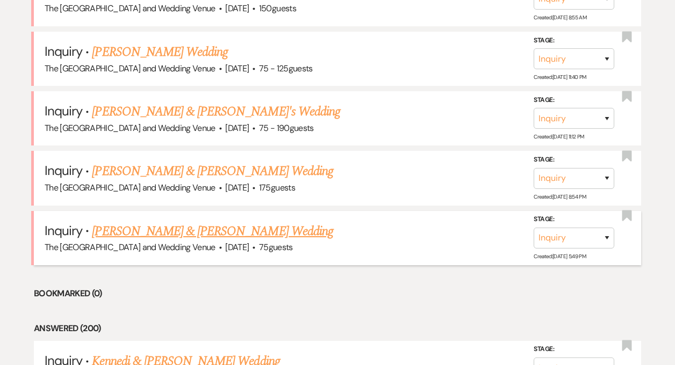
click at [175, 230] on link "[PERSON_NAME] & [PERSON_NAME] Wedding" at bounding box center [212, 231] width 241 height 19
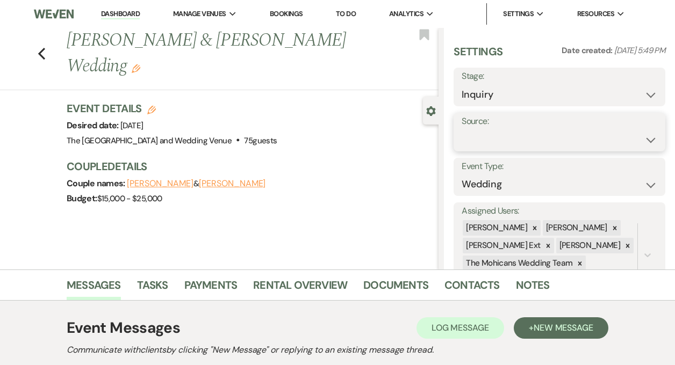
click at [534, 132] on select "Weven Venue Website Instagram Facebook Pinterest Google The Knot Wedding Wire H…" at bounding box center [560, 139] width 196 height 21
select select "5"
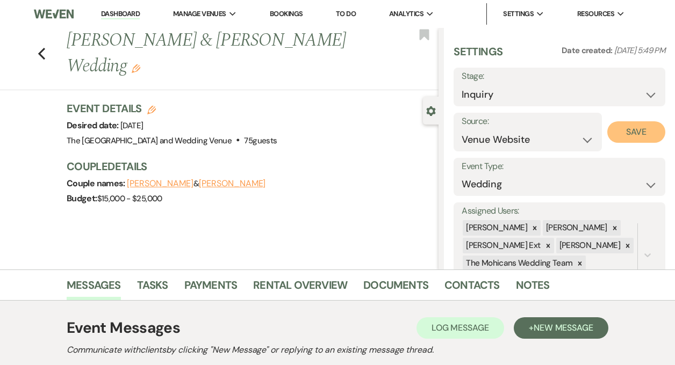
click at [628, 129] on button "Save" at bounding box center [636, 131] width 58 height 21
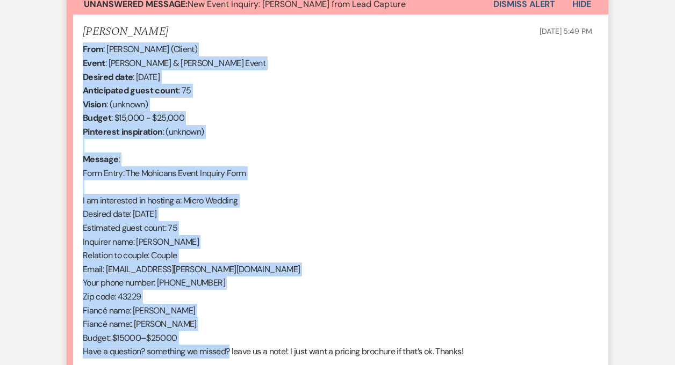
scroll to position [428, 0]
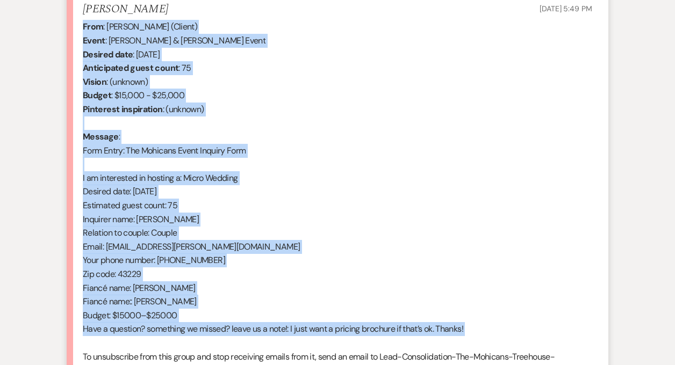
drag, startPoint x: 84, startPoint y: 72, endPoint x: 233, endPoint y: 337, distance: 304.3
click at [233, 337] on div "From : Paris Erskine (Client) Event : Travis & Paris Erskine's Event Desired da…" at bounding box center [337, 205] width 509 height 371
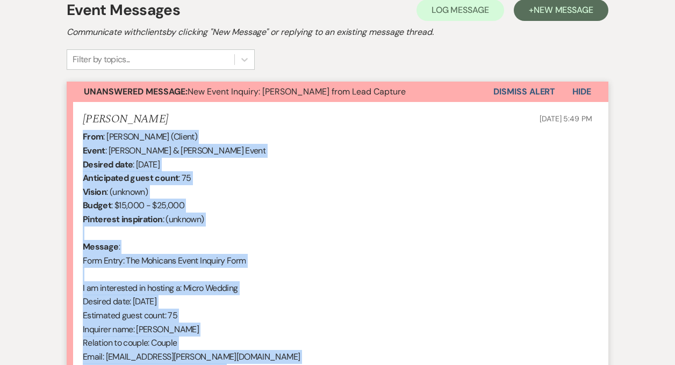
scroll to position [284, 0]
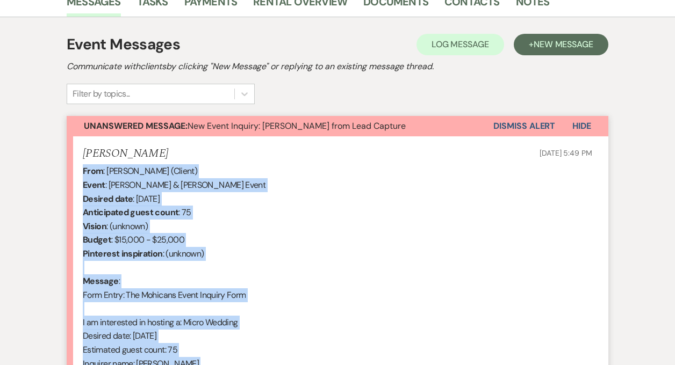
click at [514, 124] on button "Dismiss Alert" at bounding box center [524, 126] width 62 height 20
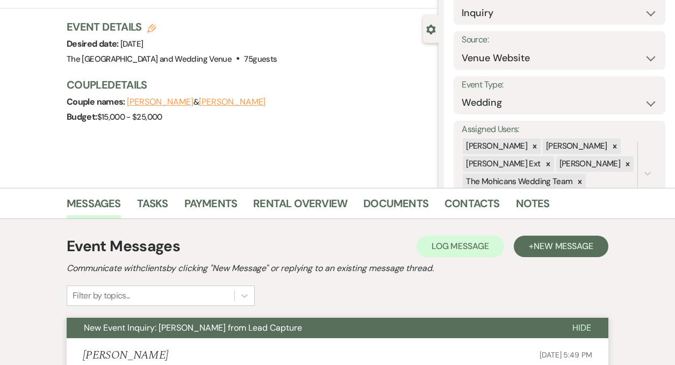
scroll to position [0, 0]
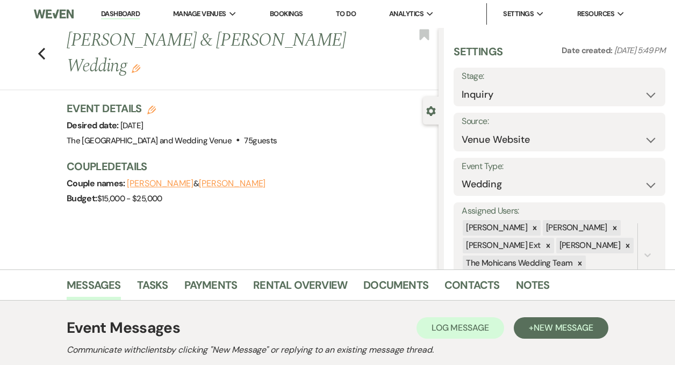
click at [126, 14] on link "Dashboard" at bounding box center [120, 14] width 39 height 10
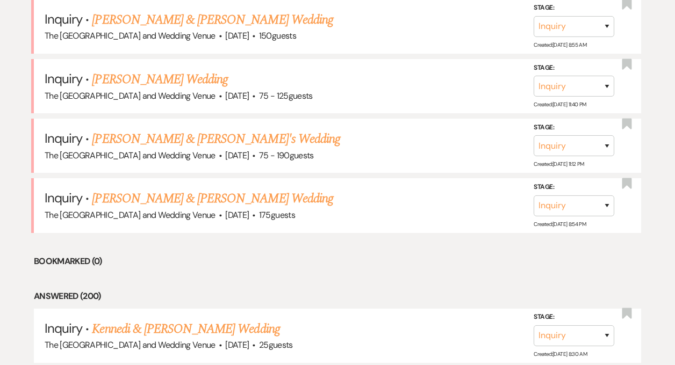
scroll to position [608, 0]
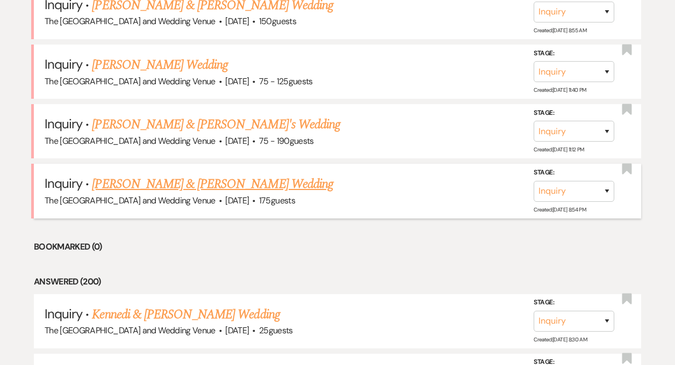
click at [228, 180] on link "[PERSON_NAME] & [PERSON_NAME] Wedding" at bounding box center [212, 184] width 241 height 19
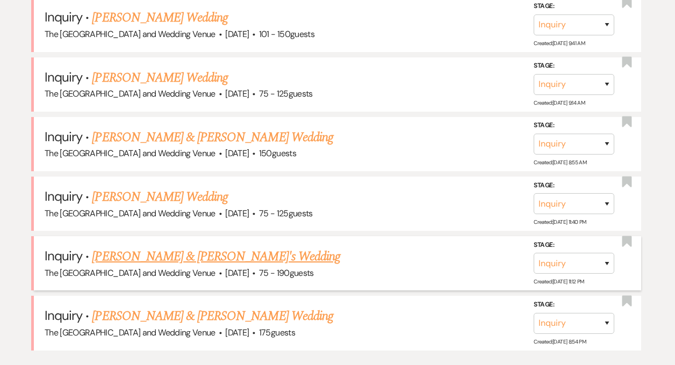
scroll to position [457, 0]
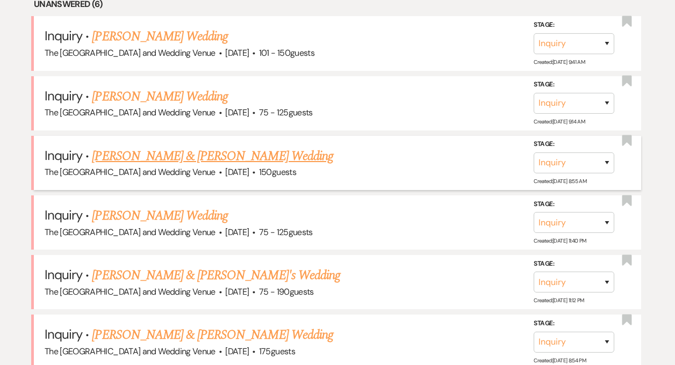
click at [177, 153] on link "[PERSON_NAME] & [PERSON_NAME] Wedding" at bounding box center [212, 156] width 241 height 19
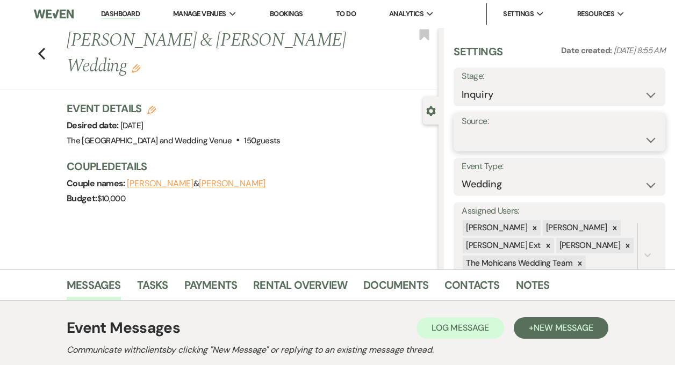
click at [498, 140] on select "Weven Venue Website Instagram Facebook Pinterest Google The Knot Wedding Wire H…" at bounding box center [560, 139] width 196 height 21
select select "5"
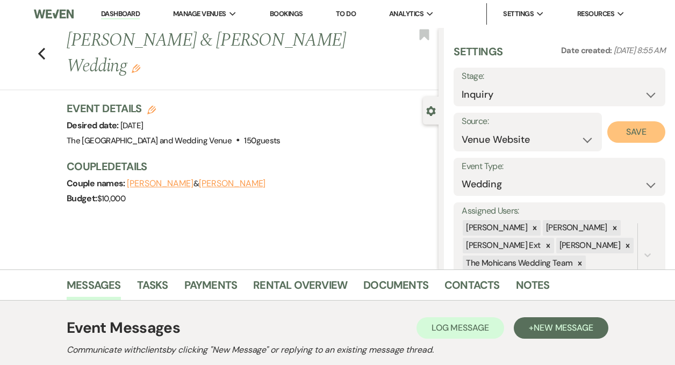
click at [621, 131] on button "Save" at bounding box center [636, 131] width 58 height 21
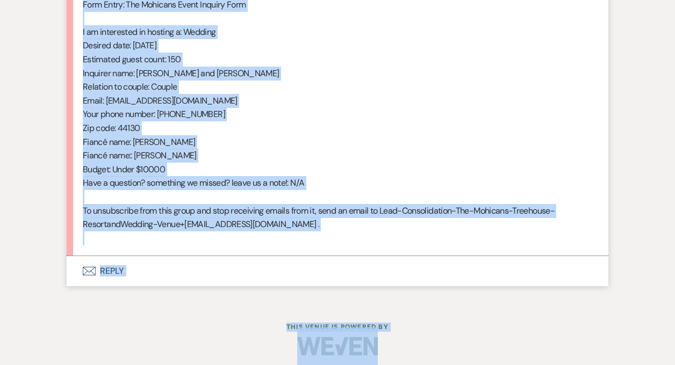
scroll to position [581, 0]
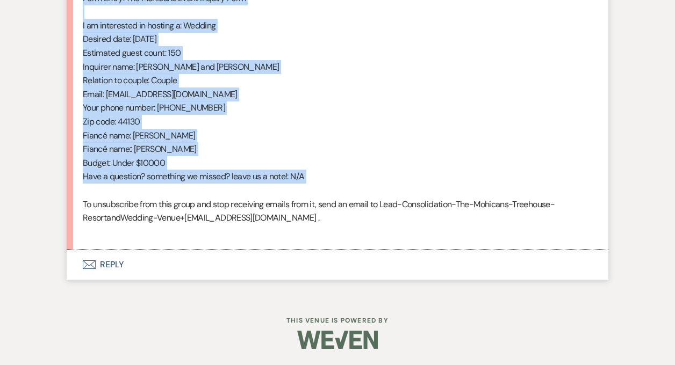
drag, startPoint x: 83, startPoint y: 143, endPoint x: 251, endPoint y: 192, distance: 175.3
click at [251, 192] on div "From : Miranda (Client) Event : Jason Kolman & Miranda's Event Desired date : S…" at bounding box center [337, 52] width 509 height 371
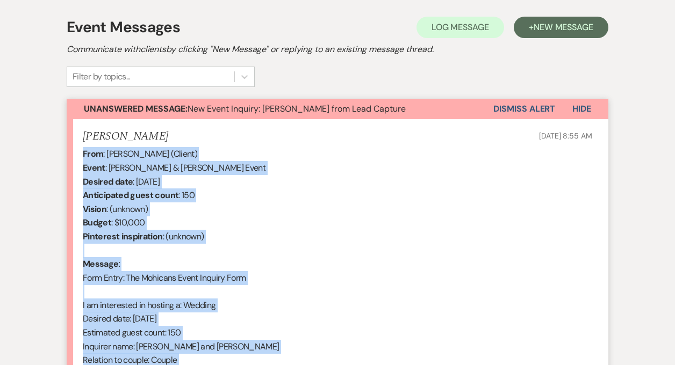
scroll to position [246, 0]
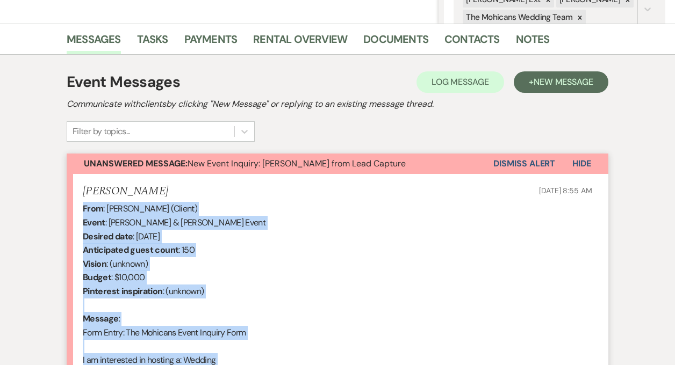
click at [529, 163] on button "Dismiss Alert" at bounding box center [524, 164] width 62 height 20
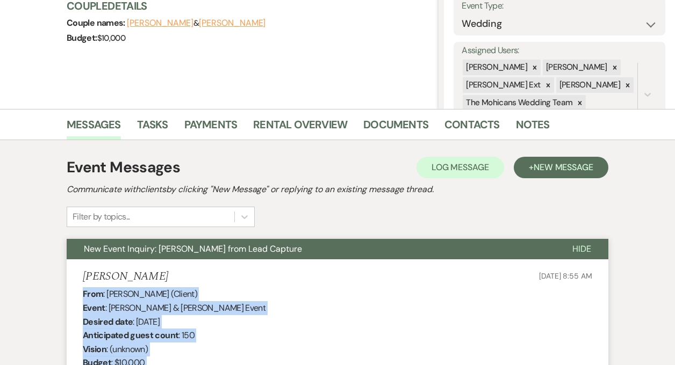
scroll to position [0, 0]
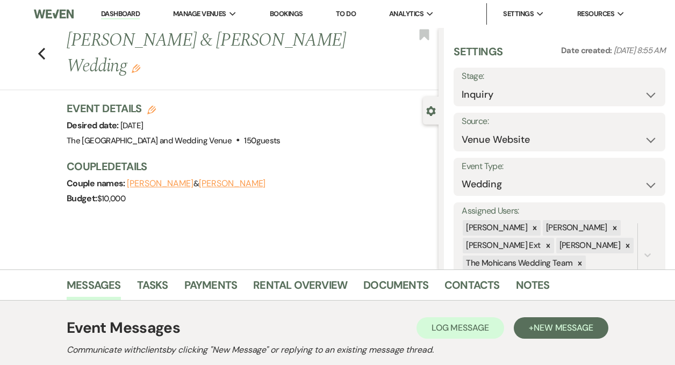
click at [114, 12] on link "Dashboard" at bounding box center [120, 14] width 39 height 10
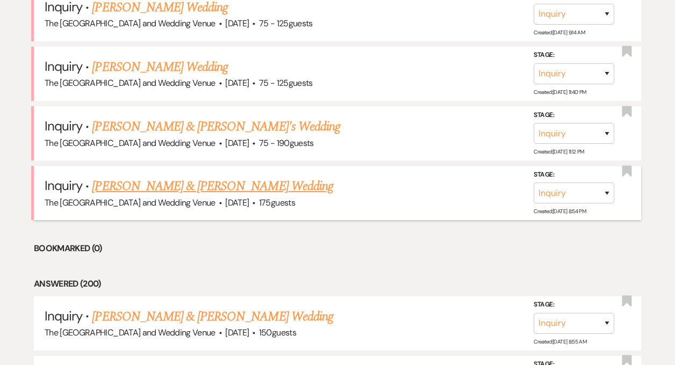
scroll to position [537, 0]
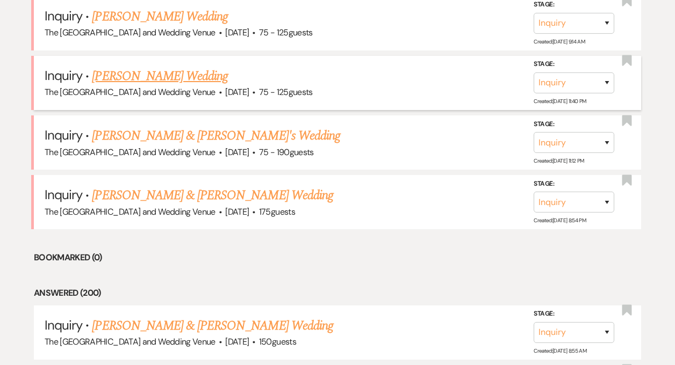
click at [188, 78] on link "[PERSON_NAME] Wedding" at bounding box center [160, 76] width 136 height 19
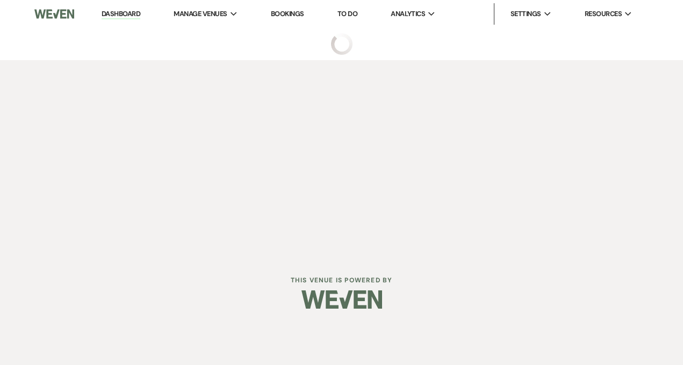
select select "3"
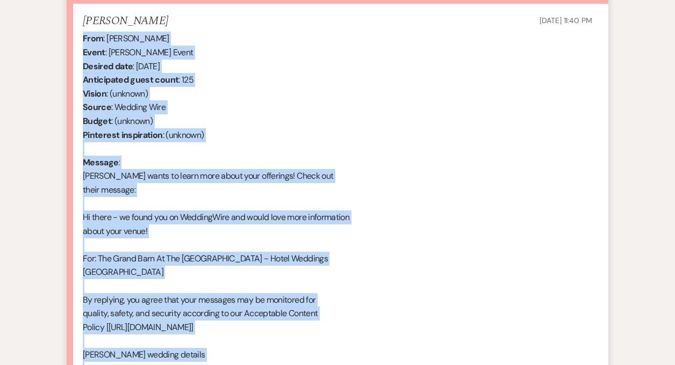
scroll to position [691, 0]
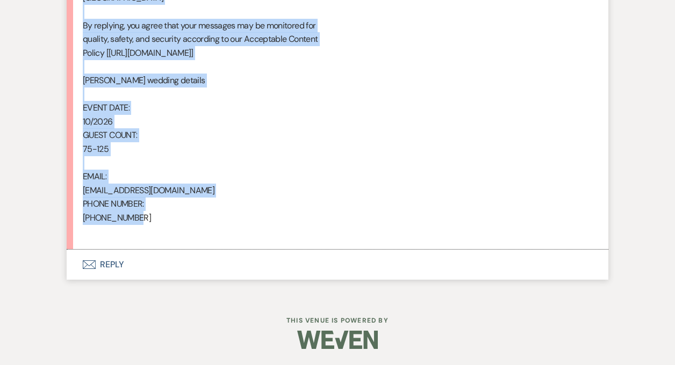
drag, startPoint x: 82, startPoint y: 39, endPoint x: 202, endPoint y: 217, distance: 214.9
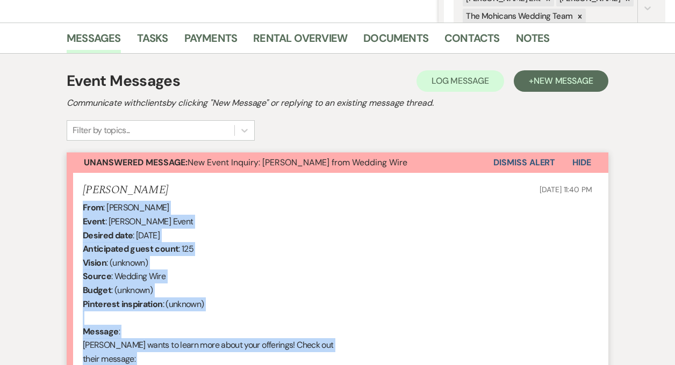
scroll to position [214, 0]
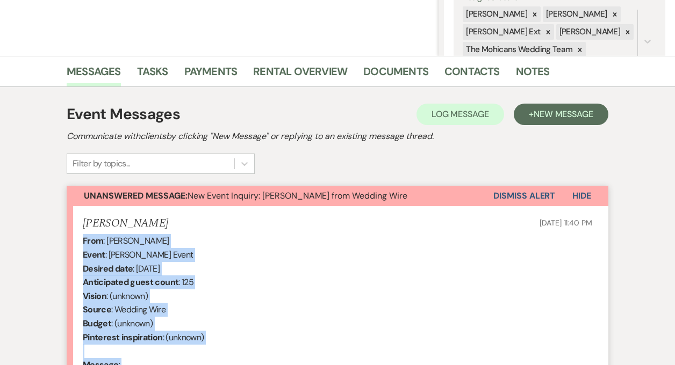
click at [509, 197] on button "Dismiss Alert" at bounding box center [524, 196] width 62 height 20
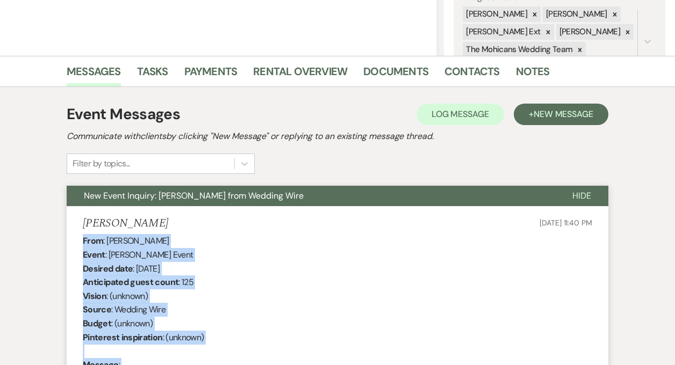
scroll to position [0, 0]
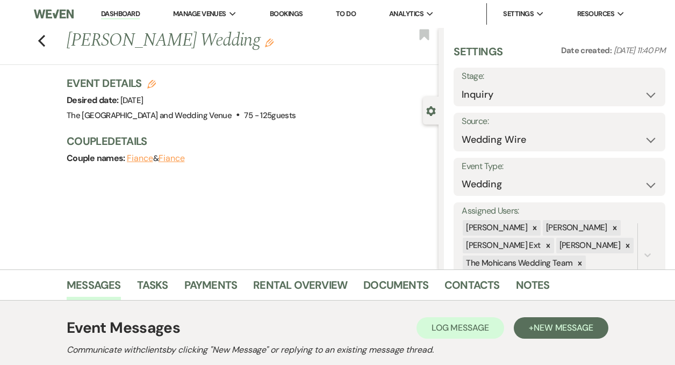
click at [122, 16] on link "Dashboard" at bounding box center [120, 14] width 39 height 10
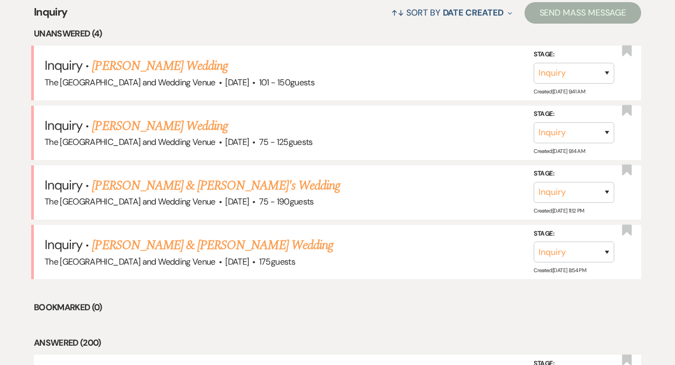
scroll to position [421, 0]
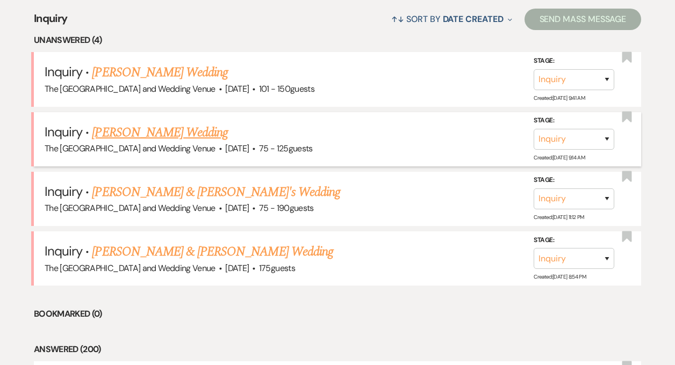
click at [188, 133] on link "[PERSON_NAME] Wedding" at bounding box center [160, 132] width 136 height 19
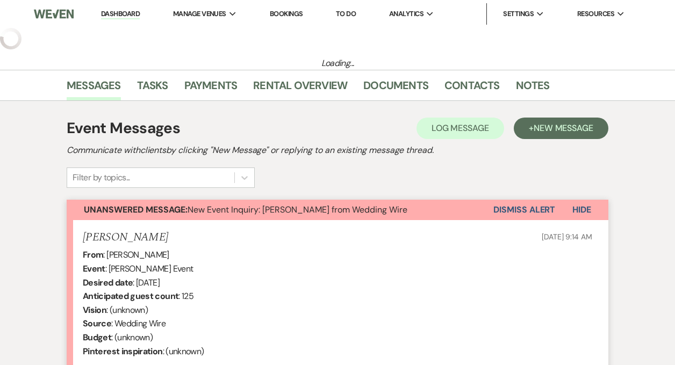
select select "3"
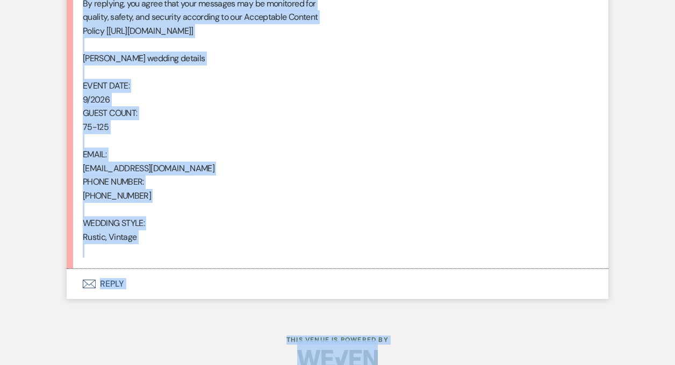
scroll to position [732, 0]
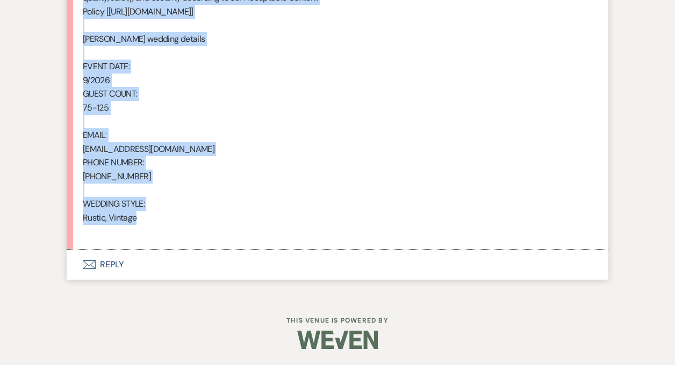
drag, startPoint x: 83, startPoint y: 76, endPoint x: 248, endPoint y: 211, distance: 213.5
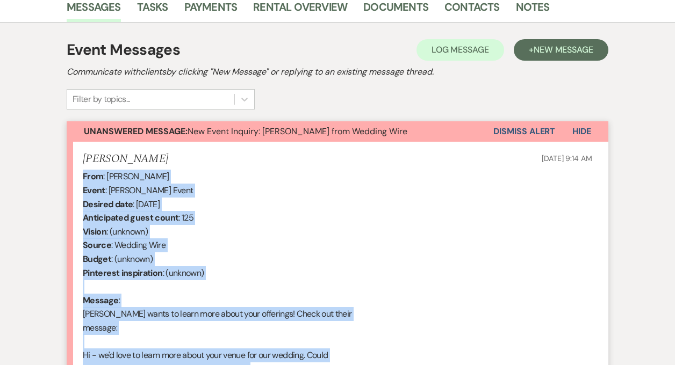
scroll to position [164, 0]
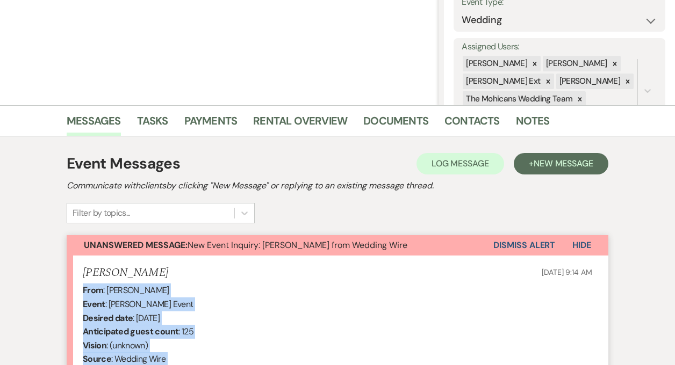
click at [506, 248] on button "Dismiss Alert" at bounding box center [524, 245] width 62 height 20
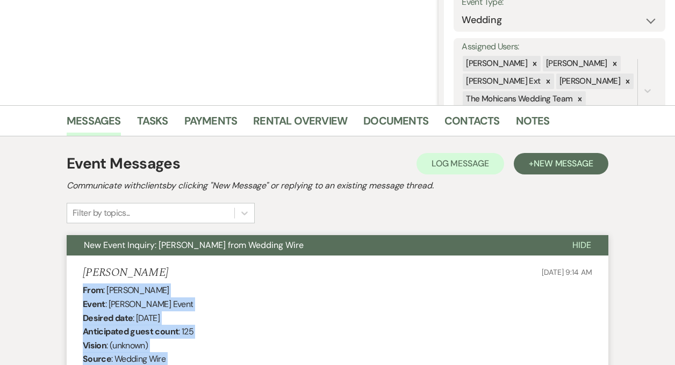
scroll to position [0, 0]
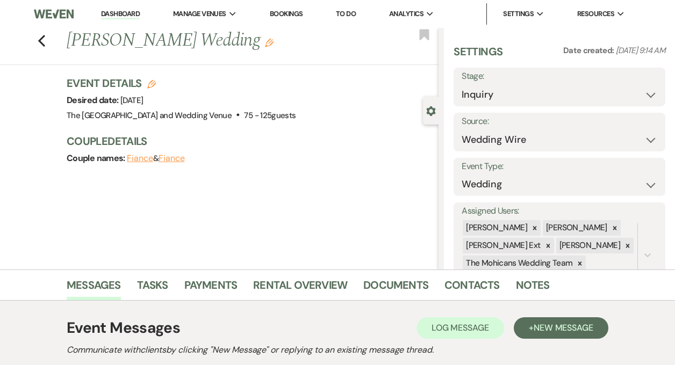
click at [114, 13] on link "Dashboard" at bounding box center [120, 14] width 39 height 10
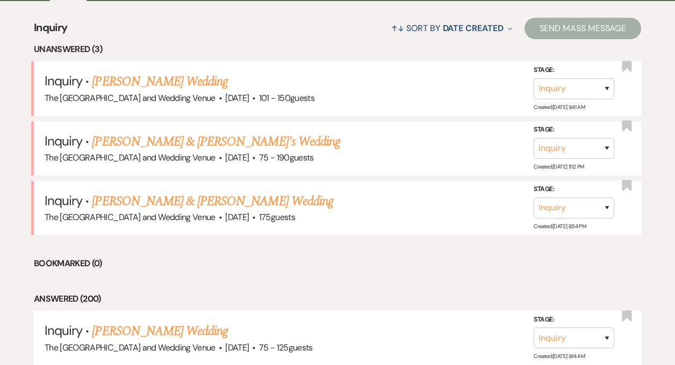
scroll to position [459, 0]
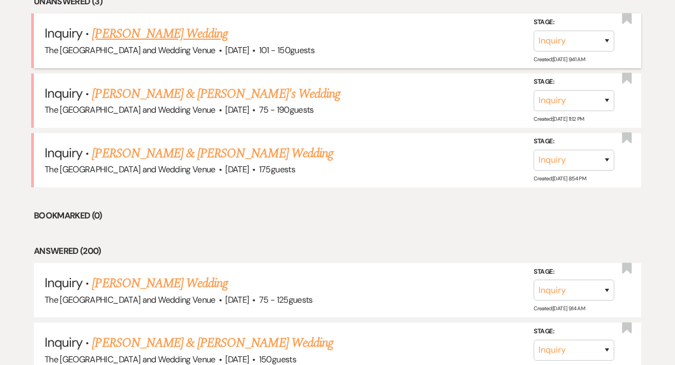
click at [161, 32] on link "Madilynn Potts's Wedding" at bounding box center [160, 33] width 136 height 19
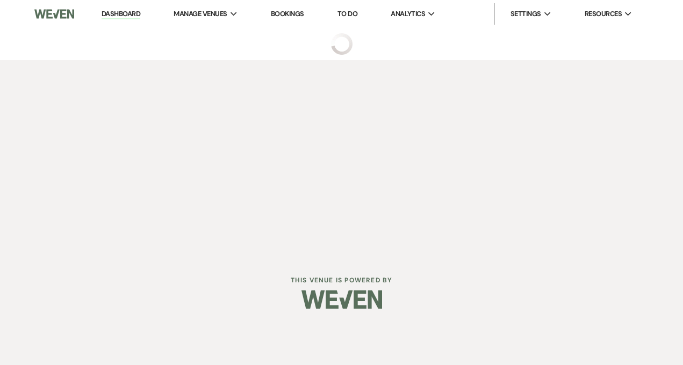
select select "2"
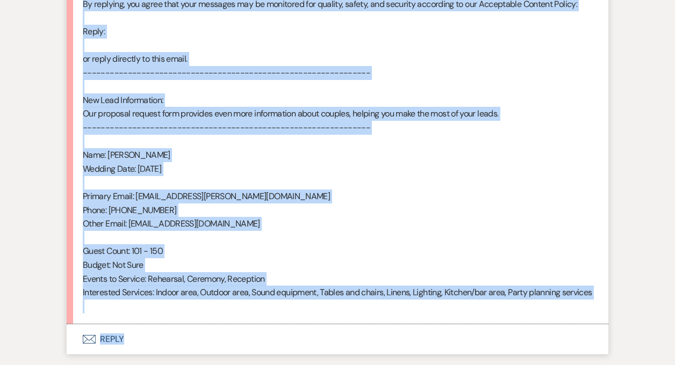
scroll to position [657, 0]
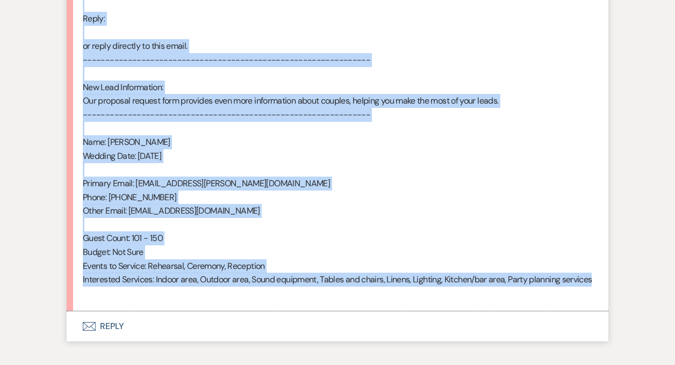
drag, startPoint x: 82, startPoint y: 259, endPoint x: 231, endPoint y: 300, distance: 154.8
click at [231, 300] on li "Madilynn Potts Oct 11, 2025, 9:41 AM From : Madilynn Potts Event : Madilynn Pot…" at bounding box center [338, 38] width 542 height 549
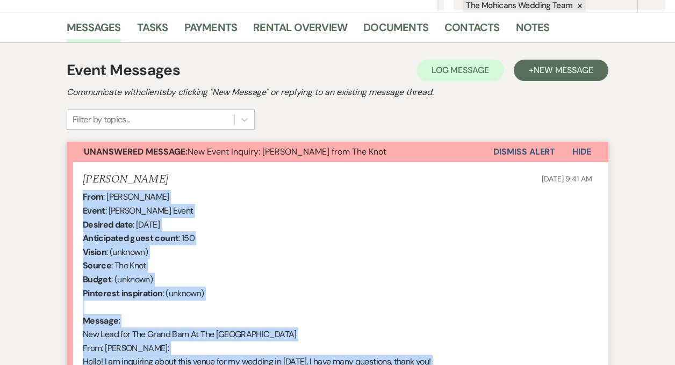
scroll to position [237, 0]
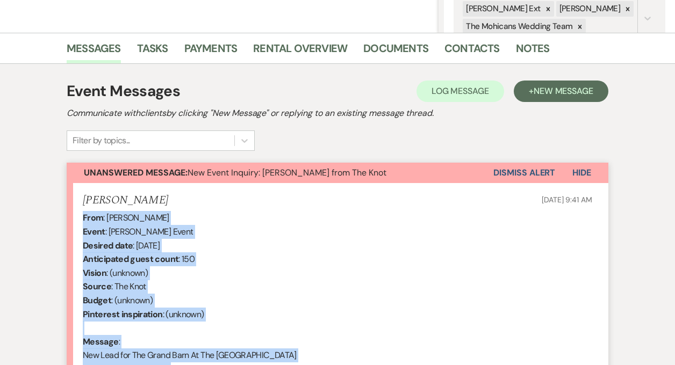
click at [509, 174] on button "Dismiss Alert" at bounding box center [524, 173] width 62 height 20
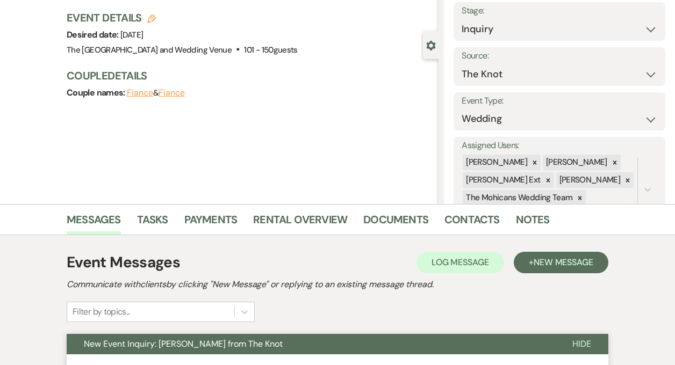
scroll to position [0, 0]
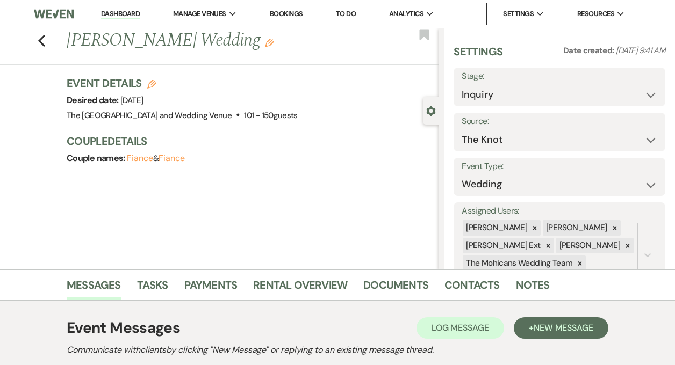
click at [117, 16] on link "Dashboard" at bounding box center [120, 14] width 39 height 10
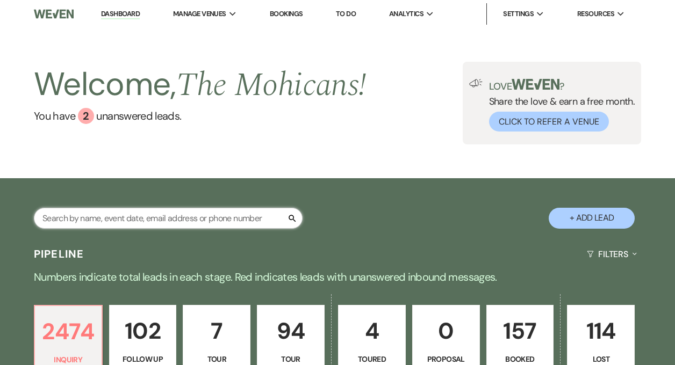
click at [128, 220] on input "text" at bounding box center [168, 218] width 269 height 21
paste input "saira.riddle2702@gmail.com"
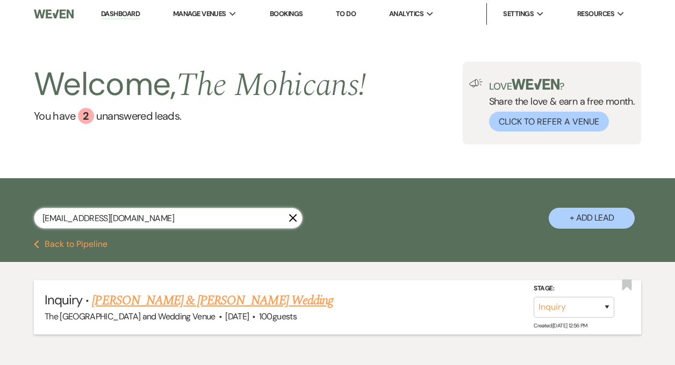
type input "saira.riddle2702@gmail.com"
click at [551, 303] on select "Inquiry Follow Up Tour Requested Tour Confirmed Toured Proposal Sent Booked Lost" at bounding box center [574, 307] width 81 height 21
select select "4"
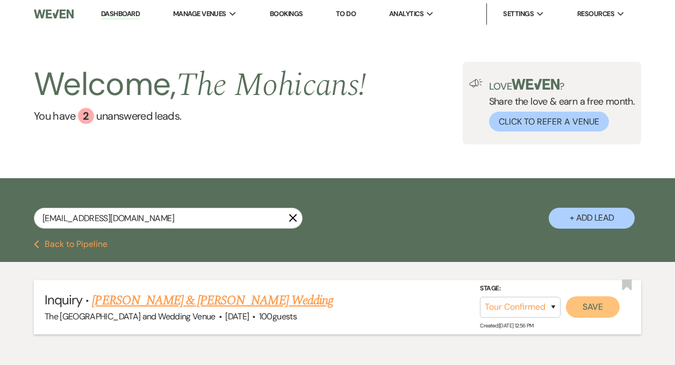
click at [579, 311] on button "Save" at bounding box center [593, 307] width 54 height 21
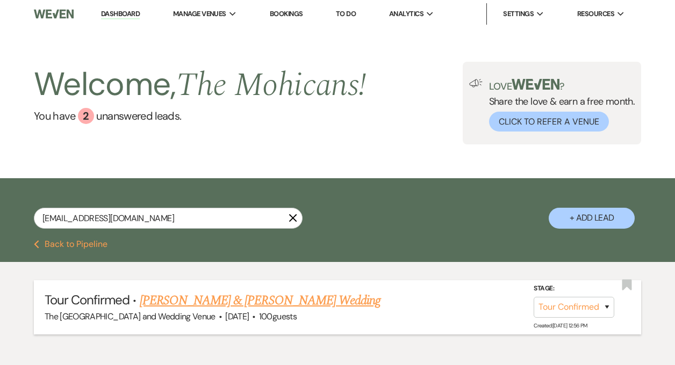
click at [240, 301] on link "[PERSON_NAME] & [PERSON_NAME] Wedding" at bounding box center [260, 300] width 241 height 19
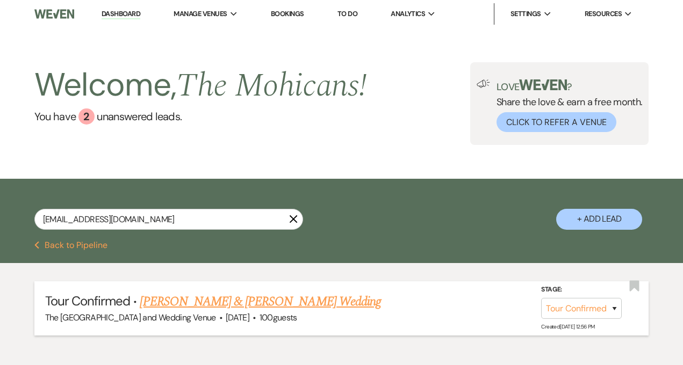
select select "4"
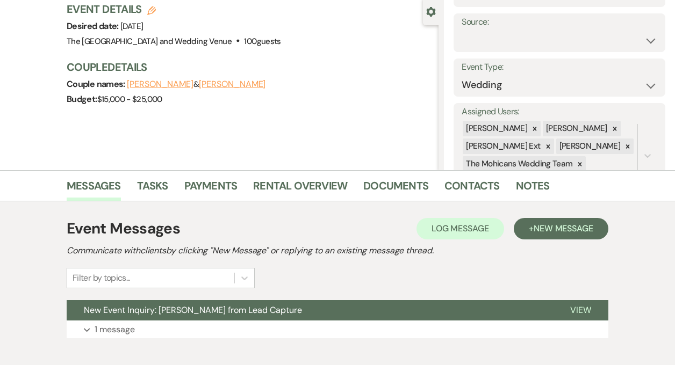
scroll to position [158, 0]
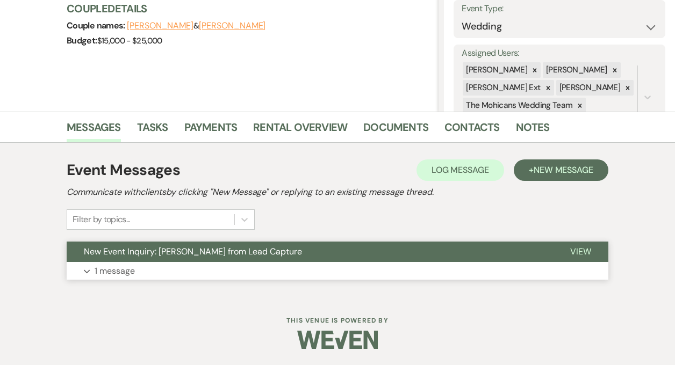
click at [114, 272] on p "1 message" at bounding box center [115, 271] width 40 height 14
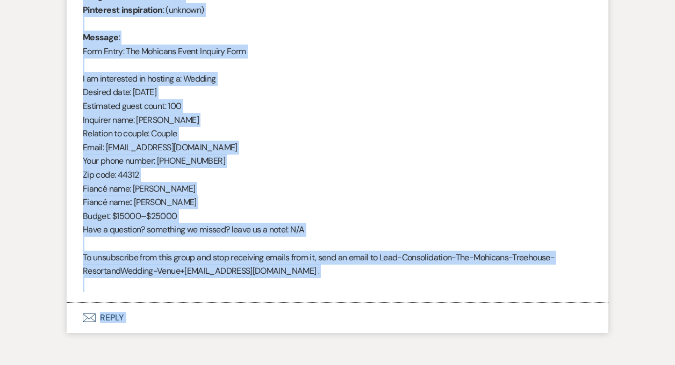
scroll to position [581, 0]
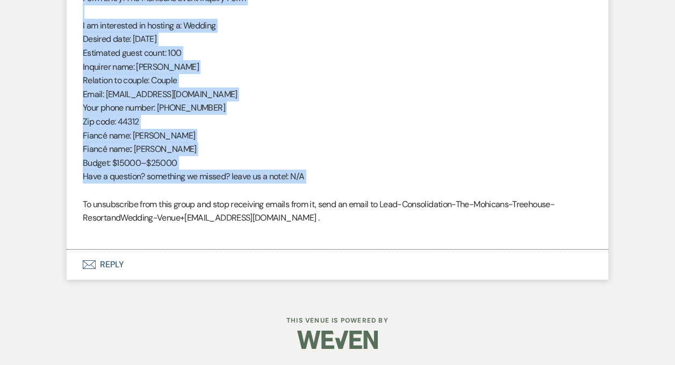
drag, startPoint x: 83, startPoint y: 188, endPoint x: 220, endPoint y: 196, distance: 137.8
click at [220, 196] on div "From : Saira Riddle (Client) Event : Jacob Matson & Saira Riddle's Event Desire…" at bounding box center [337, 52] width 509 height 371
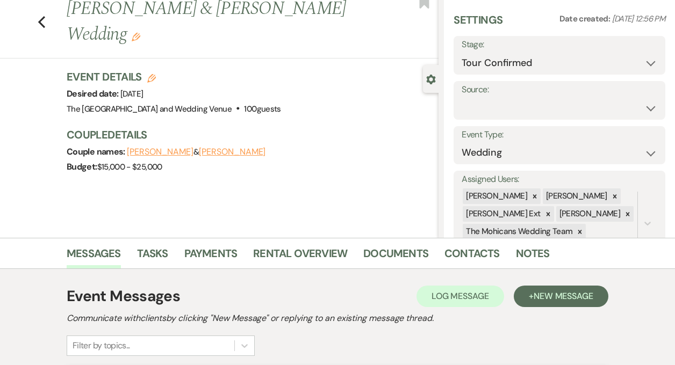
scroll to position [0, 0]
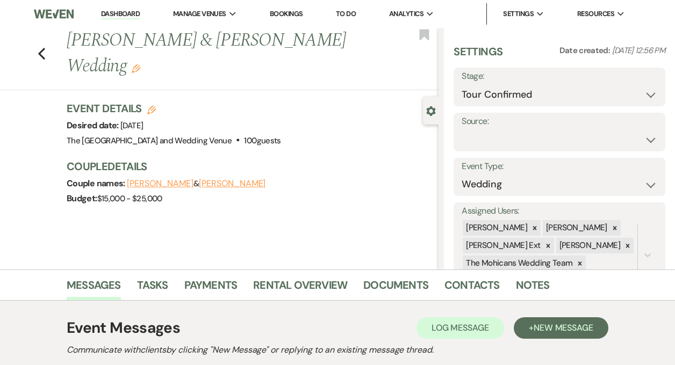
click at [123, 13] on link "Dashboard" at bounding box center [120, 14] width 39 height 10
select select "4"
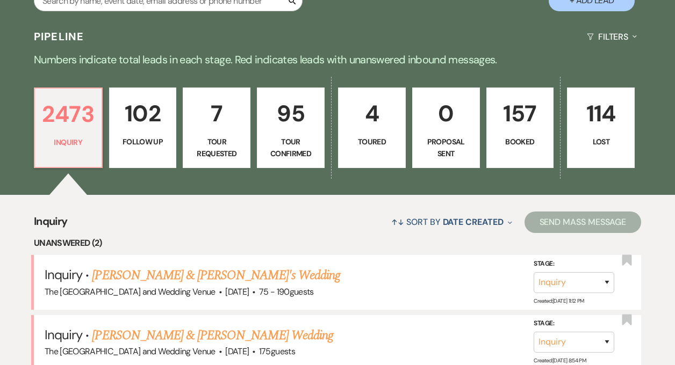
scroll to position [300, 0]
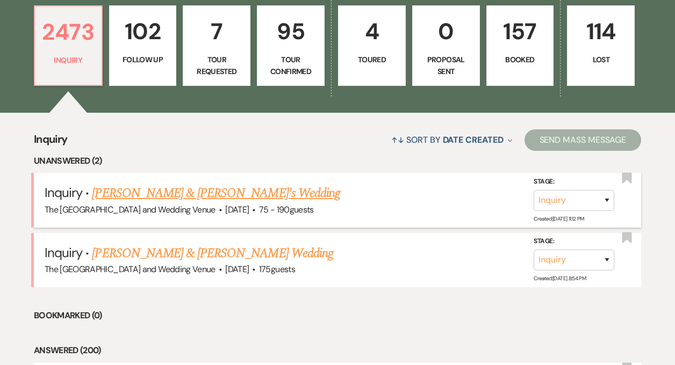
click at [186, 190] on link "[PERSON_NAME] & [PERSON_NAME]'s Wedding" at bounding box center [216, 193] width 248 height 19
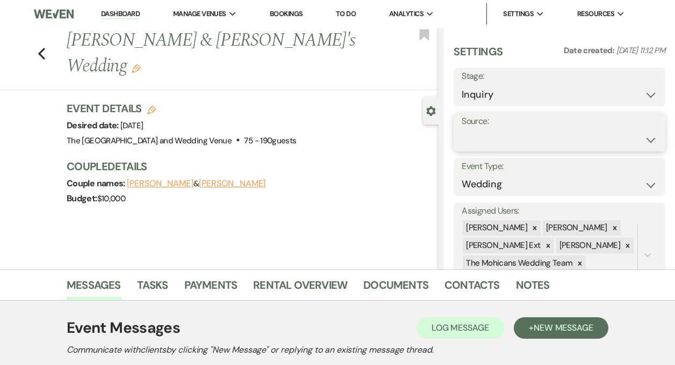
click at [491, 138] on select "Weven Venue Website Instagram Facebook Pinterest Google The Knot Wedding Wire H…" at bounding box center [560, 139] width 196 height 21
select select "5"
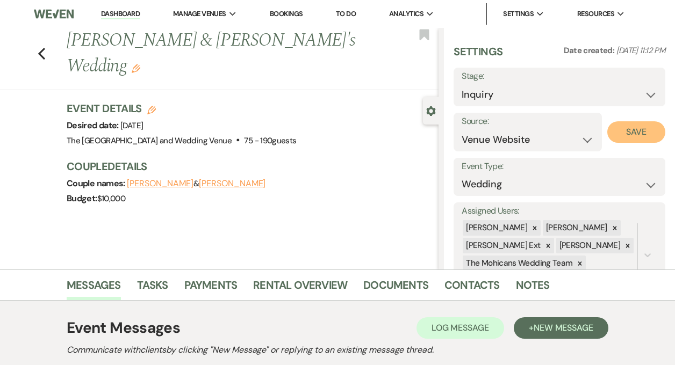
click at [623, 135] on button "Save" at bounding box center [636, 131] width 58 height 21
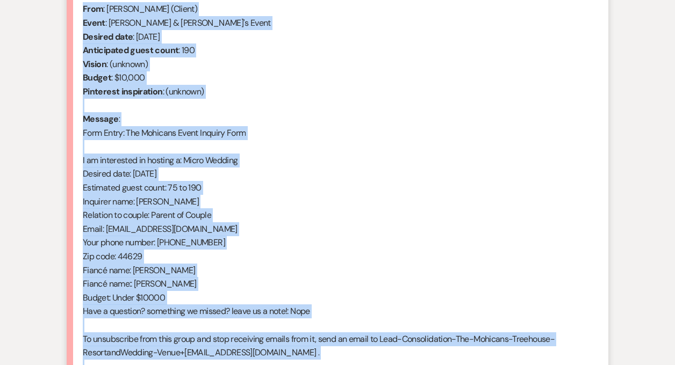
scroll to position [581, 0]
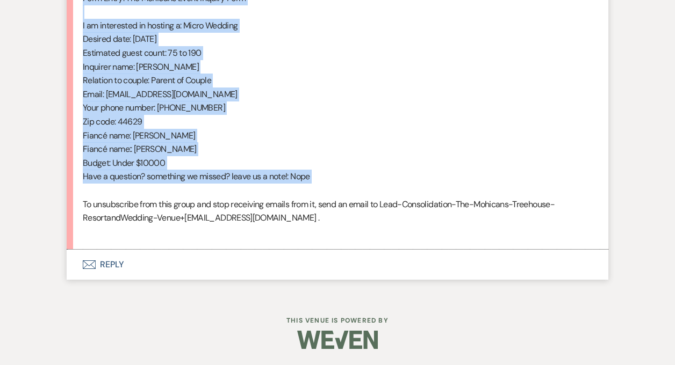
drag, startPoint x: 84, startPoint y: 219, endPoint x: 238, endPoint y: 192, distance: 156.1
click at [238, 192] on div "From : Shane (Client) Event : Brycen Richardson & Shane's Event Desired date : …" at bounding box center [337, 52] width 509 height 371
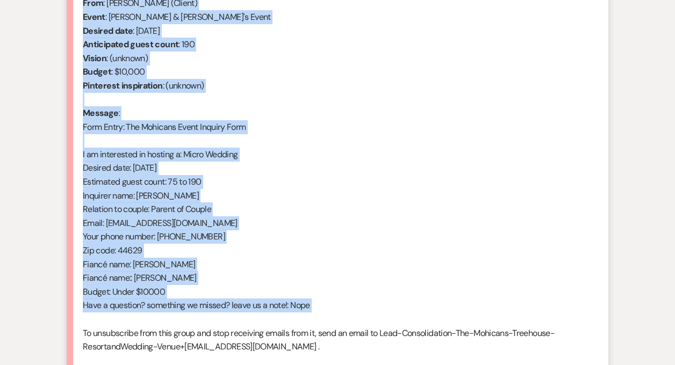
scroll to position [290, 0]
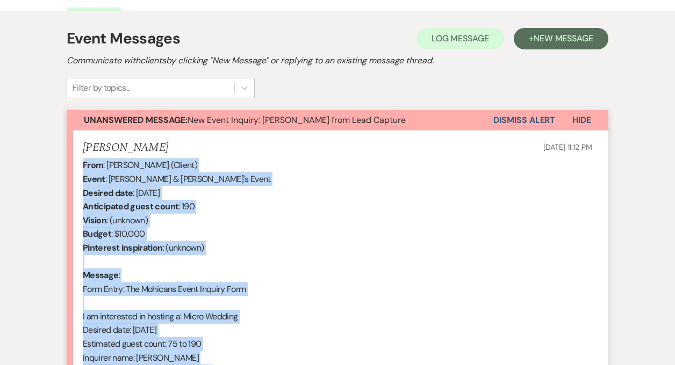
click at [513, 116] on button "Dismiss Alert" at bounding box center [524, 120] width 62 height 20
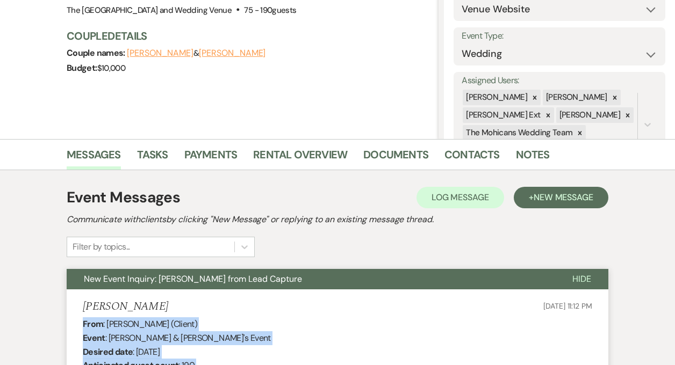
scroll to position [0, 0]
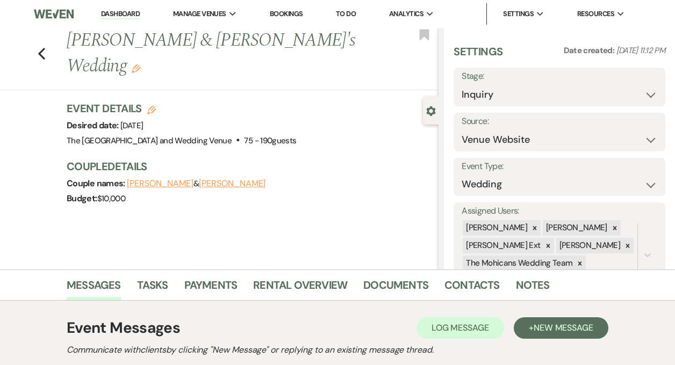
click at [125, 11] on link "Dashboard" at bounding box center [120, 14] width 39 height 10
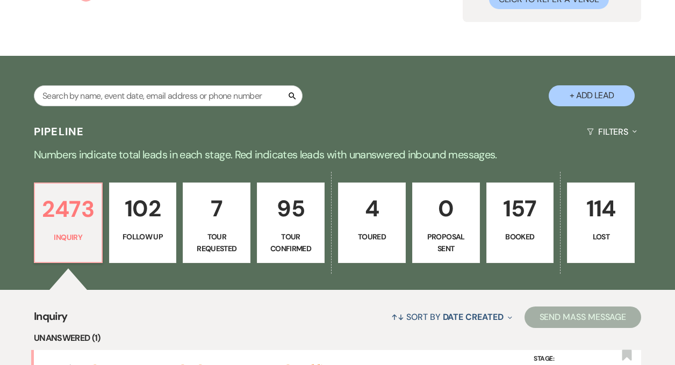
scroll to position [262, 0]
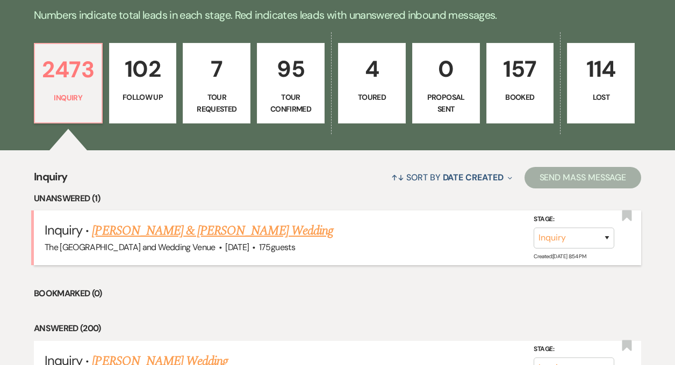
click at [164, 228] on link "[PERSON_NAME] & [PERSON_NAME] Wedding" at bounding box center [212, 230] width 241 height 19
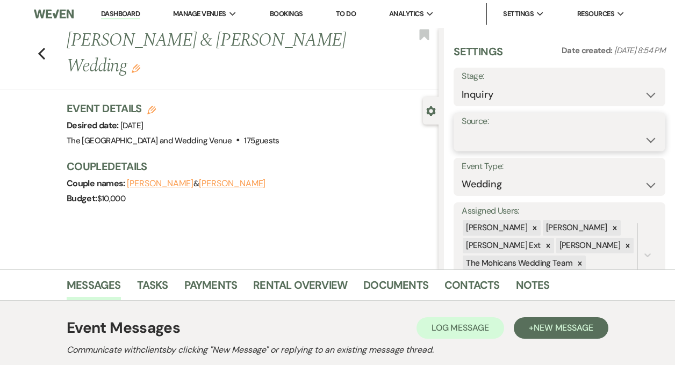
click at [522, 139] on select "Weven Venue Website Instagram Facebook Pinterest Google The Knot Wedding Wire H…" at bounding box center [560, 139] width 196 height 21
select select "5"
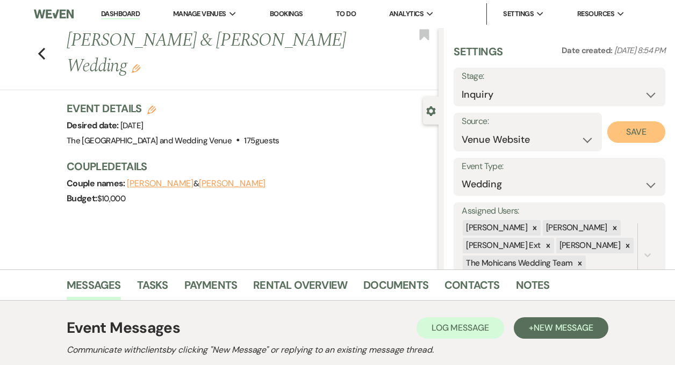
click at [632, 127] on button "Save" at bounding box center [636, 131] width 58 height 21
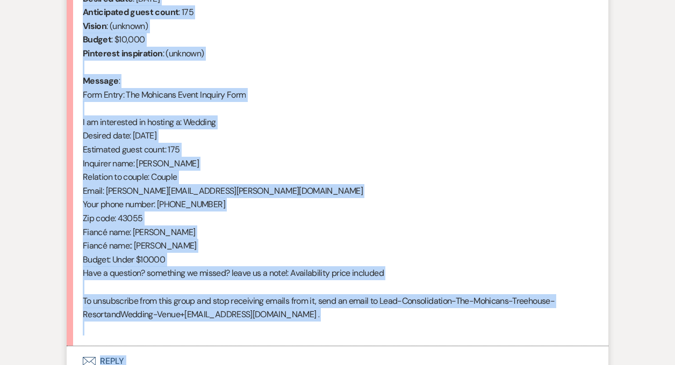
scroll to position [567, 0]
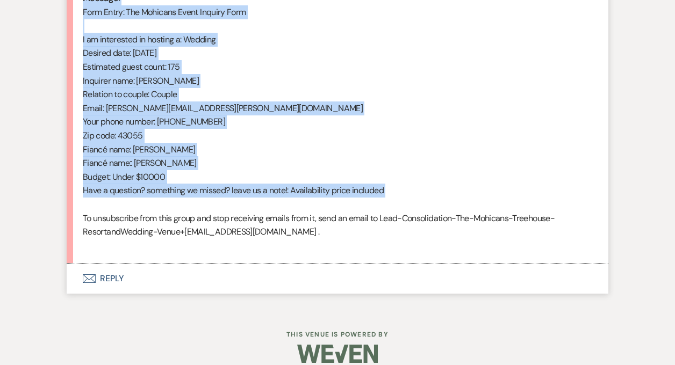
drag, startPoint x: 82, startPoint y: 60, endPoint x: 210, endPoint y: 208, distance: 195.7
click at [210, 208] on li "Elizabeth Varrasso Oct 10, 2025, 8:54 PM From : Elizabeth Varrasso (Client) Eve…" at bounding box center [338, 58] width 542 height 411
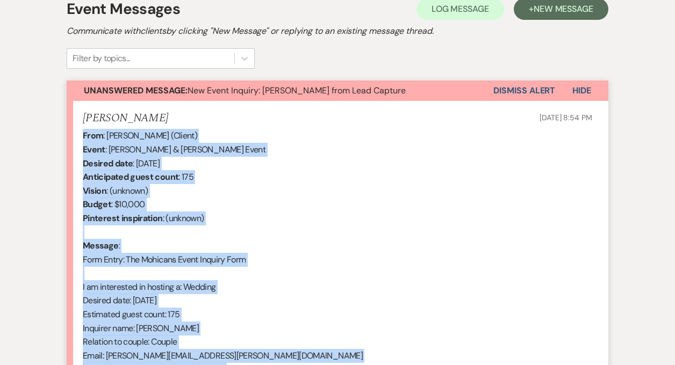
scroll to position [0, 0]
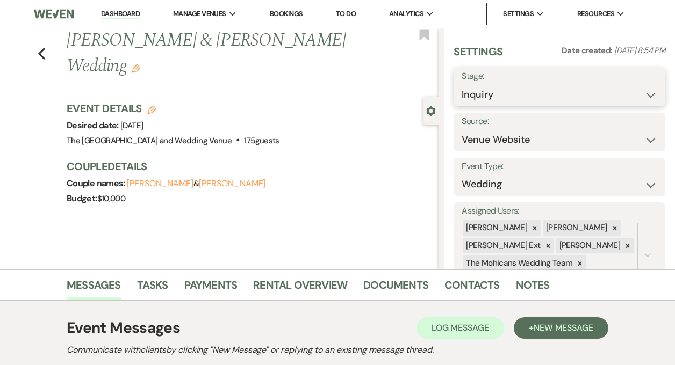
click at [520, 95] on select "Inquiry Follow Up Tour Requested Tour Confirmed Toured Proposal Sent Booked Lost" at bounding box center [560, 94] width 196 height 21
select select "9"
click at [633, 91] on button "Save" at bounding box center [644, 86] width 44 height 21
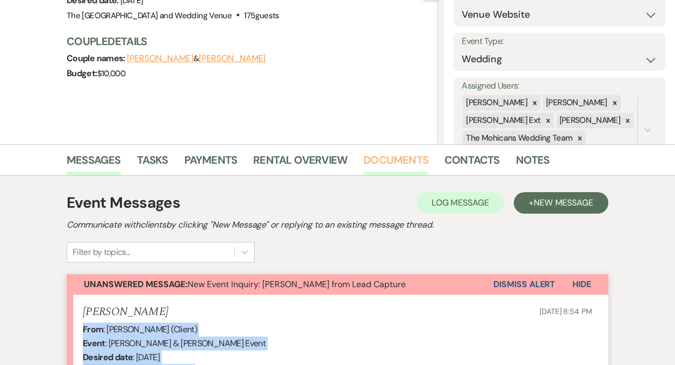
scroll to position [176, 0]
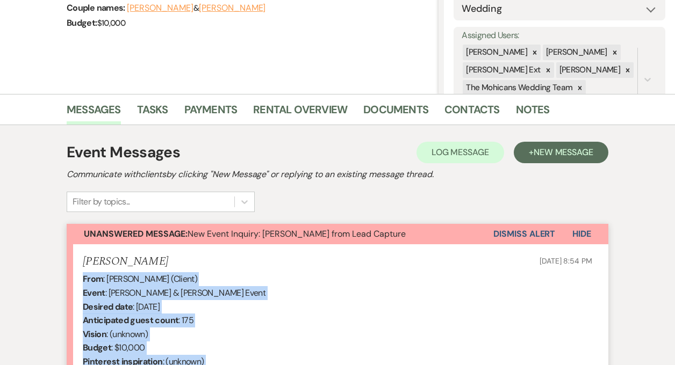
click at [515, 235] on button "Dismiss Alert" at bounding box center [524, 234] width 62 height 20
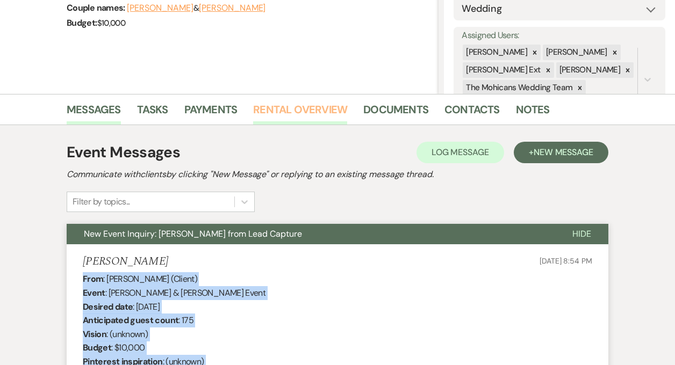
scroll to position [0, 0]
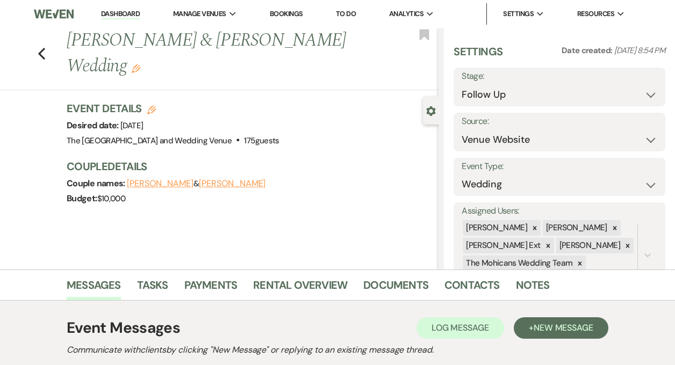
click at [114, 12] on link "Dashboard" at bounding box center [120, 14] width 39 height 10
select select "9"
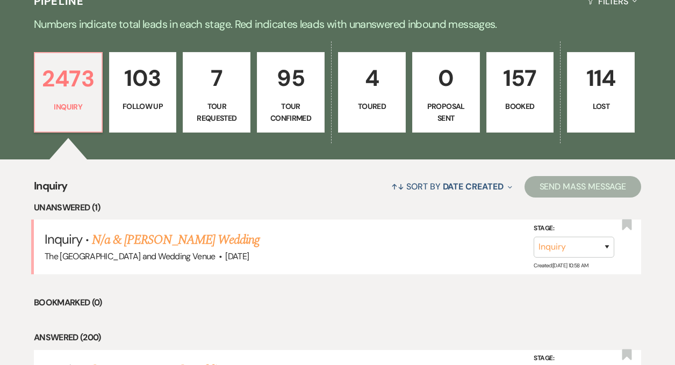
scroll to position [330, 0]
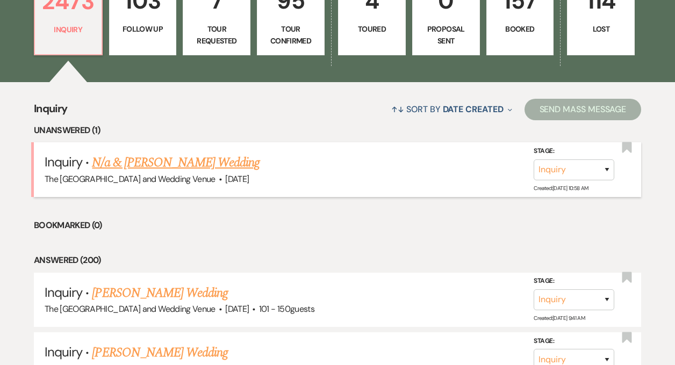
click at [150, 166] on link "N/a & Leah Gillespie's Wedding" at bounding box center [176, 162] width 168 height 19
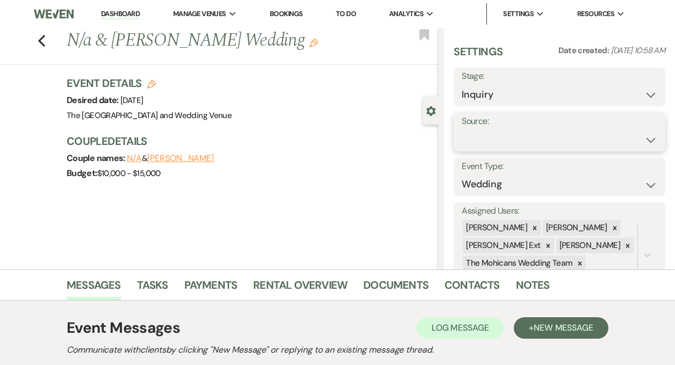
click at [557, 140] on select "Weven Venue Website Instagram Facebook Pinterest Google The Knot Wedding Wire H…" at bounding box center [560, 139] width 196 height 21
select select "5"
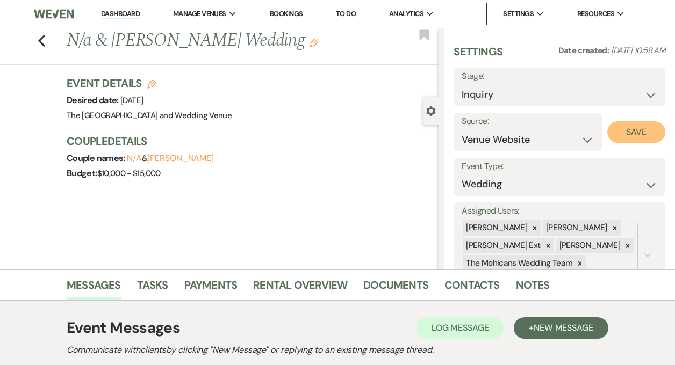
click at [633, 135] on button "Save" at bounding box center [636, 131] width 58 height 21
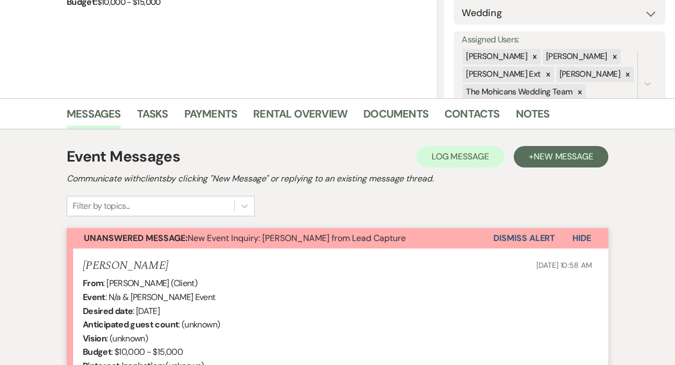
scroll to position [219, 0]
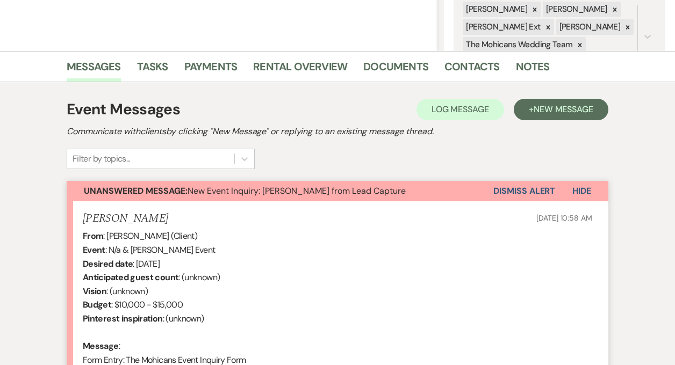
click at [501, 190] on button "Dismiss Alert" at bounding box center [524, 191] width 62 height 20
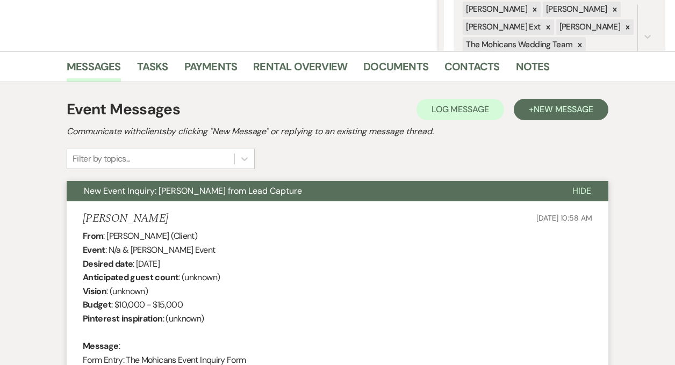
scroll to position [0, 0]
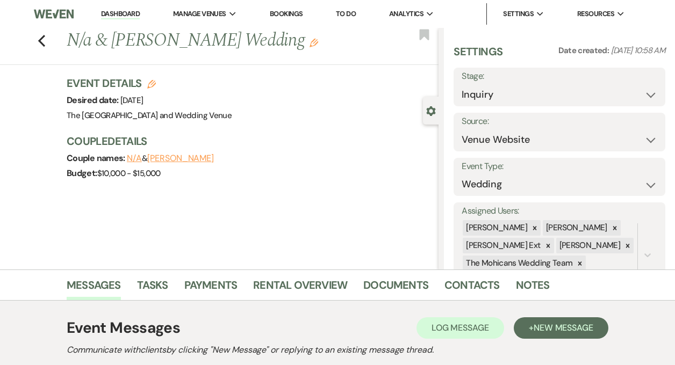
click at [120, 17] on link "Dashboard" at bounding box center [120, 14] width 39 height 10
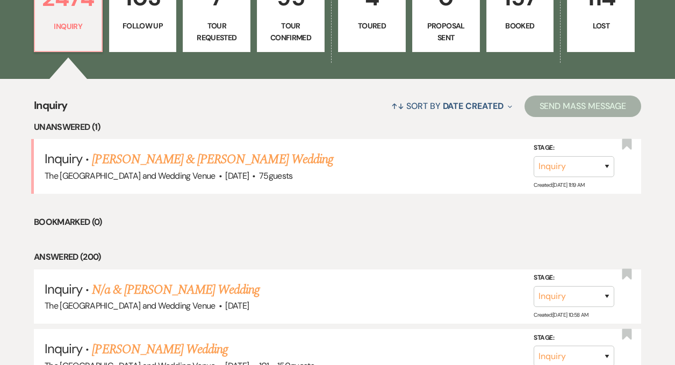
scroll to position [349, 0]
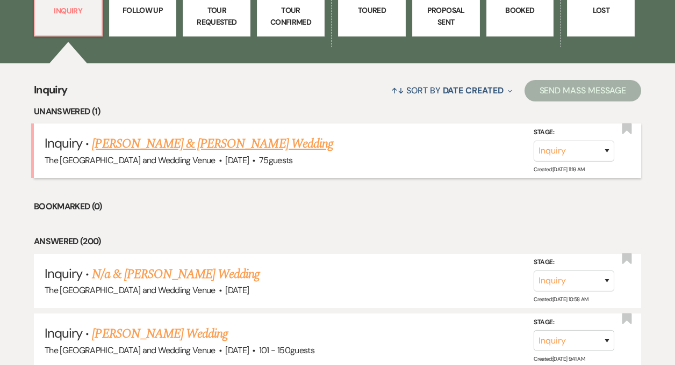
click at [149, 147] on link "Jake Brofford & Cass Seymore's Wedding" at bounding box center [212, 143] width 241 height 19
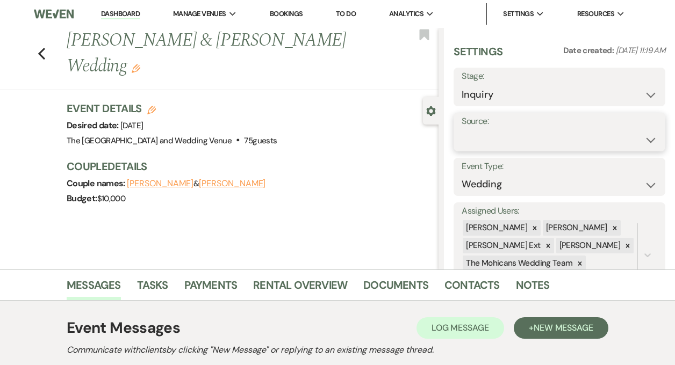
click at [494, 144] on select "Weven Venue Website Instagram Facebook Pinterest Google The Knot Wedding Wire H…" at bounding box center [560, 139] width 196 height 21
select select "5"
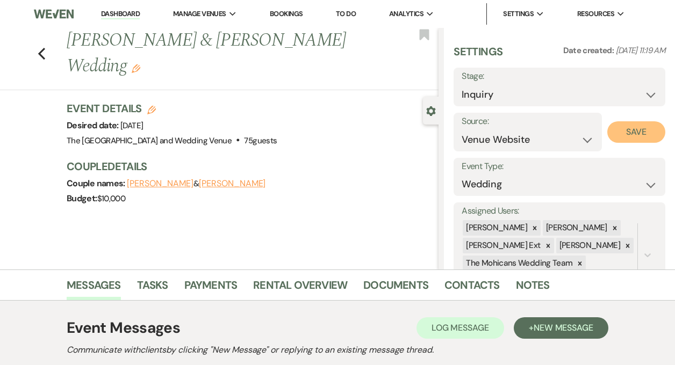
click at [627, 129] on button "Save" at bounding box center [636, 131] width 58 height 21
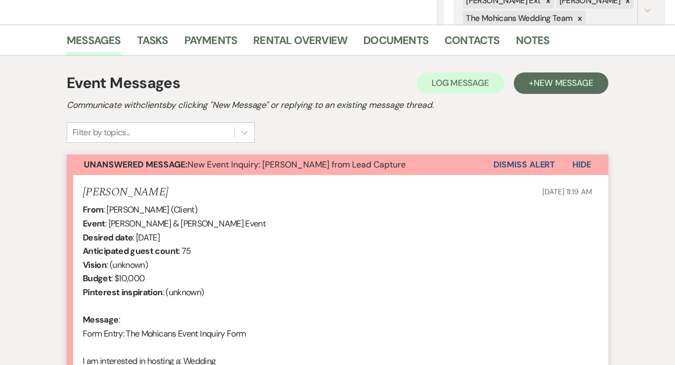
scroll to position [256, 0]
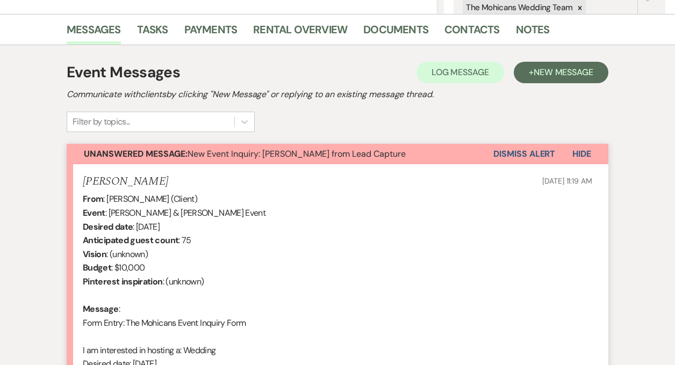
click at [502, 153] on button "Dismiss Alert" at bounding box center [524, 154] width 62 height 20
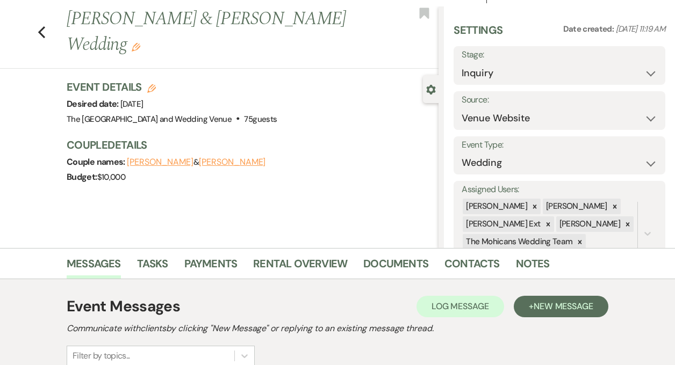
scroll to position [0, 0]
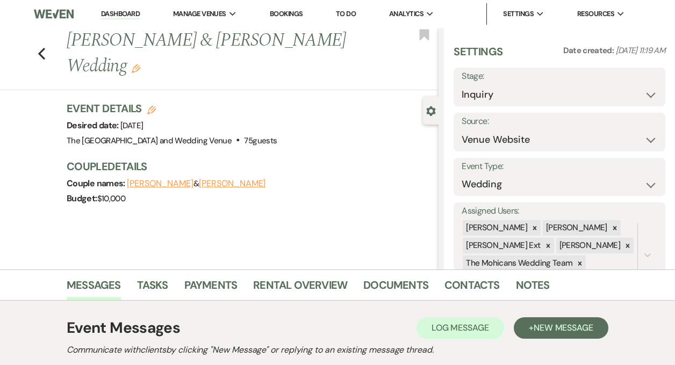
click at [122, 12] on link "Dashboard" at bounding box center [120, 14] width 39 height 10
